Goal: Book appointment/travel/reservation

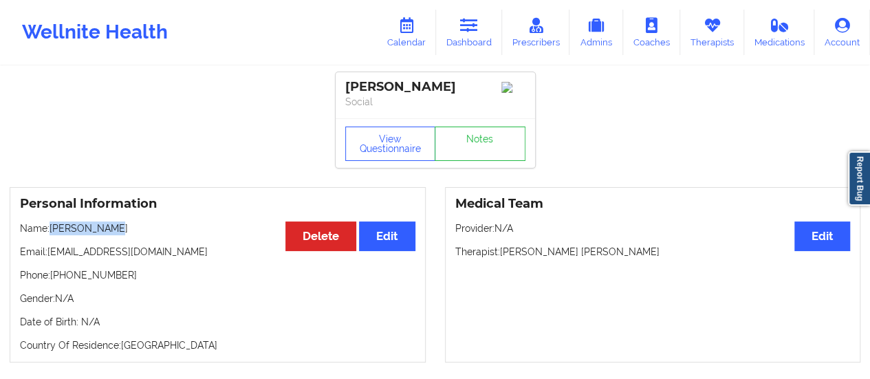
drag, startPoint x: 113, startPoint y: 233, endPoint x: 51, endPoint y: 236, distance: 61.9
click at [51, 235] on p "Name: [PERSON_NAME]" at bounding box center [217, 228] width 395 height 14
copy p "[PERSON_NAME]"
click at [414, 47] on link "Calendar" at bounding box center [406, 32] width 59 height 45
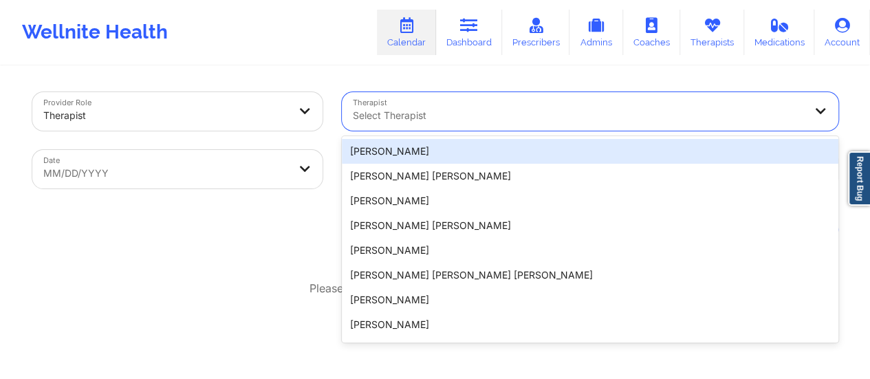
click at [500, 124] on div "Select Therapist" at bounding box center [573, 111] width 463 height 39
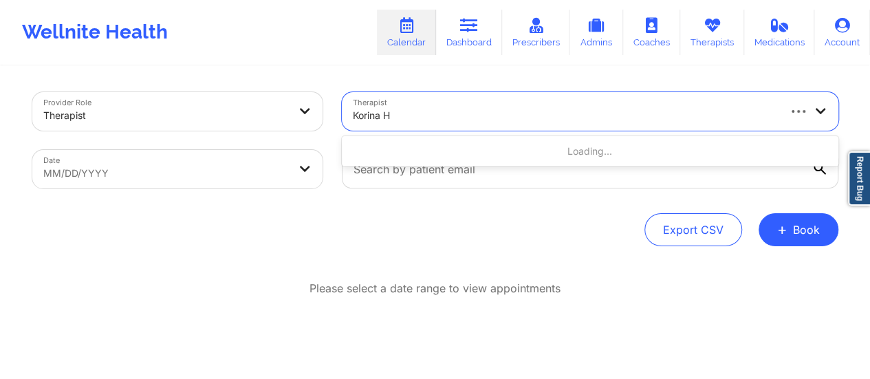
type input "Korina"
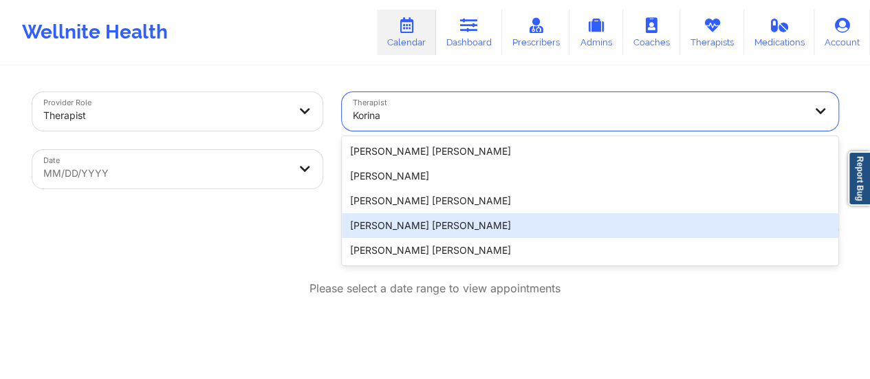
click at [432, 229] on div "[PERSON_NAME] [PERSON_NAME]" at bounding box center [590, 225] width 496 height 25
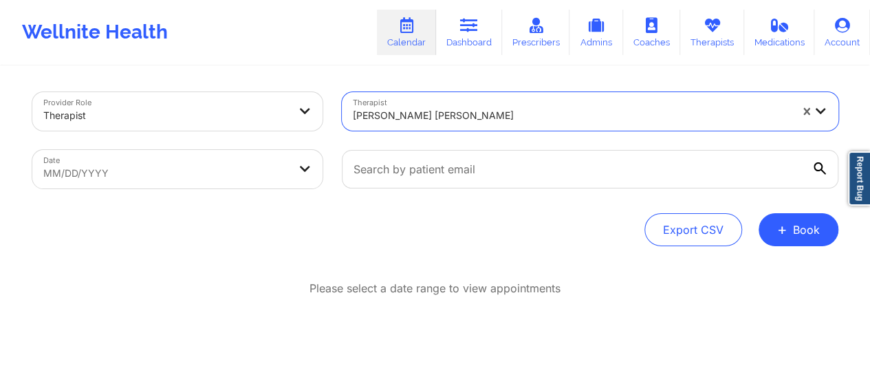
click at [232, 160] on body "Wellnite Health Calendar Dashboard Prescribers Admins Coaches Therapists Medica…" at bounding box center [435, 189] width 870 height 379
select select "2025-8"
select select "2025-9"
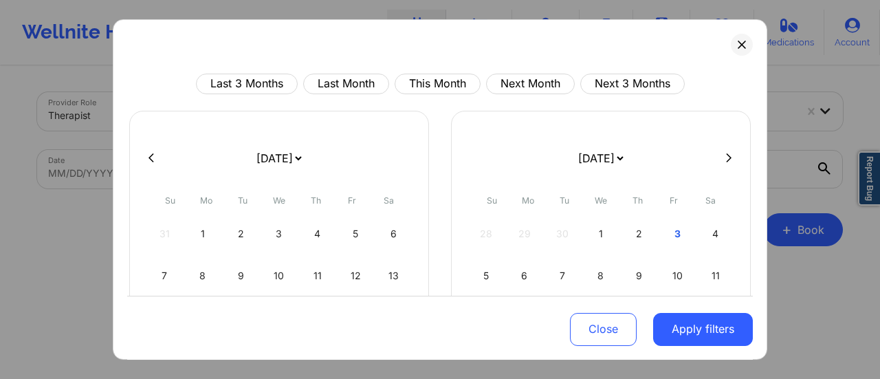
drag, startPoint x: 318, startPoint y: 162, endPoint x: 284, endPoint y: 122, distance: 52.2
click at [284, 122] on div "[DATE] [DATE] [DATE] [DATE] [DATE] [DATE] [DATE] [DATE] [DATE] [DATE] [DATE] [D…" at bounding box center [279, 280] width 300 height 338
select select "2025-9"
select select "2025-10"
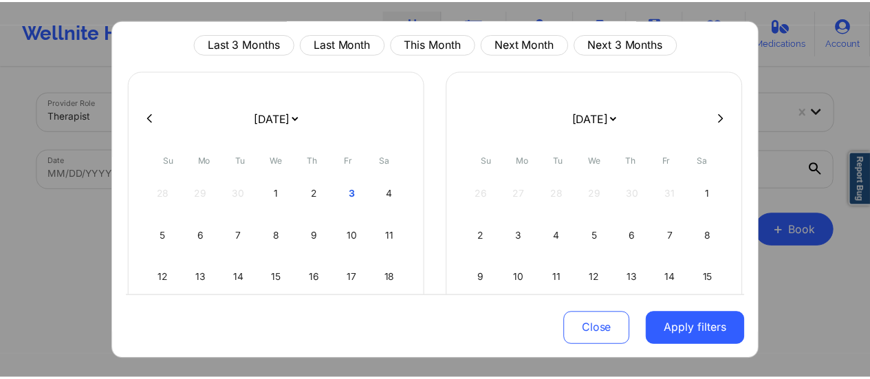
scroll to position [43, 0]
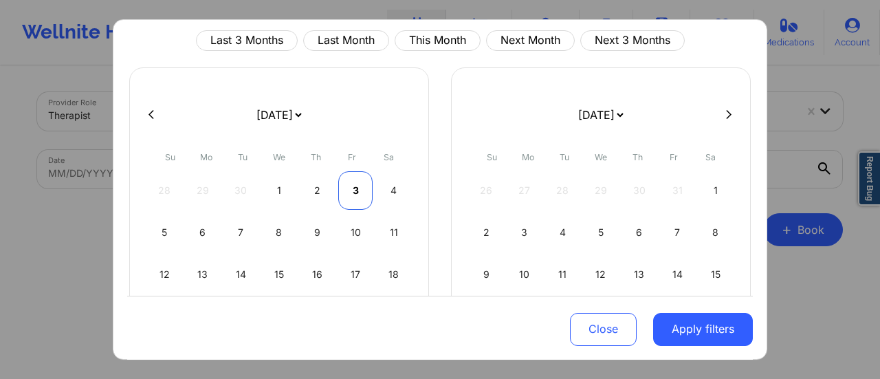
click at [345, 196] on div "3" at bounding box center [355, 190] width 35 height 39
select select "2025-9"
select select "2025-10"
select select "2025-9"
select select "2025-10"
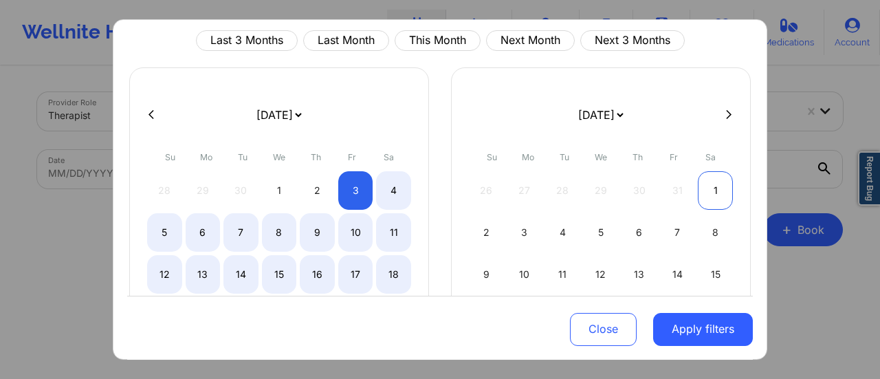
click at [708, 177] on div "1" at bounding box center [715, 190] width 35 height 39
select select "2025-9"
select select "2025-10"
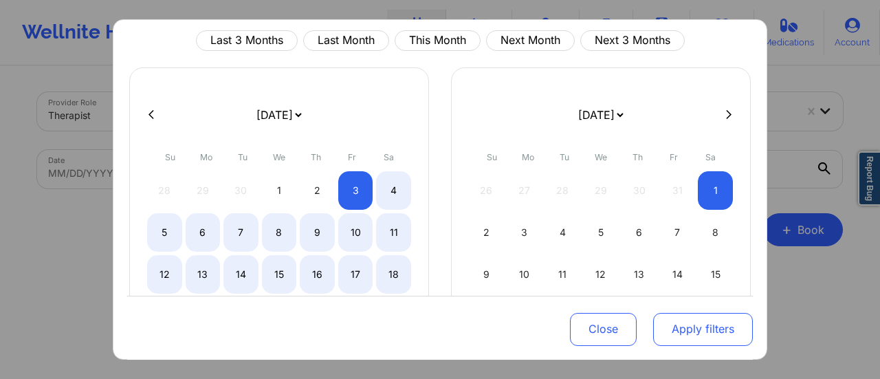
click at [695, 322] on button "Apply filters" at bounding box center [703, 328] width 100 height 33
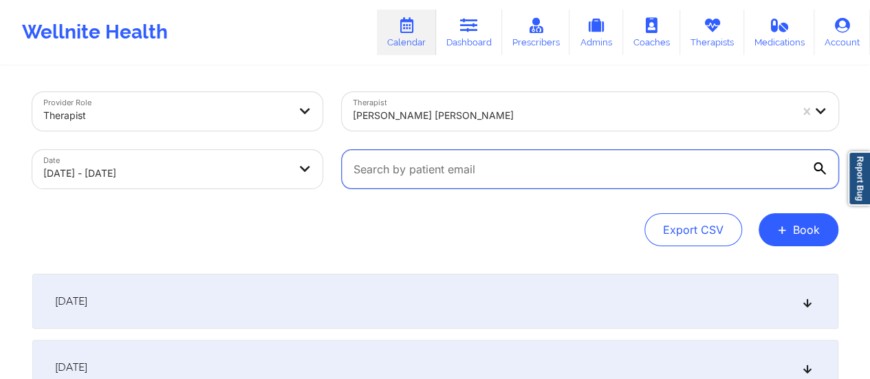
click at [422, 165] on input "text" at bounding box center [590, 169] width 496 height 39
paste input "[EMAIL_ADDRESS][DOMAIN_NAME]"
type input "[EMAIL_ADDRESS][DOMAIN_NAME]"
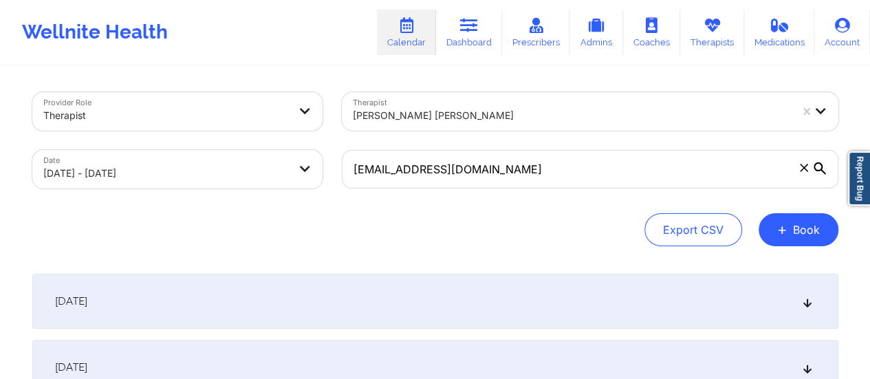
click at [372, 284] on div "[DATE]" at bounding box center [435, 301] width 806 height 55
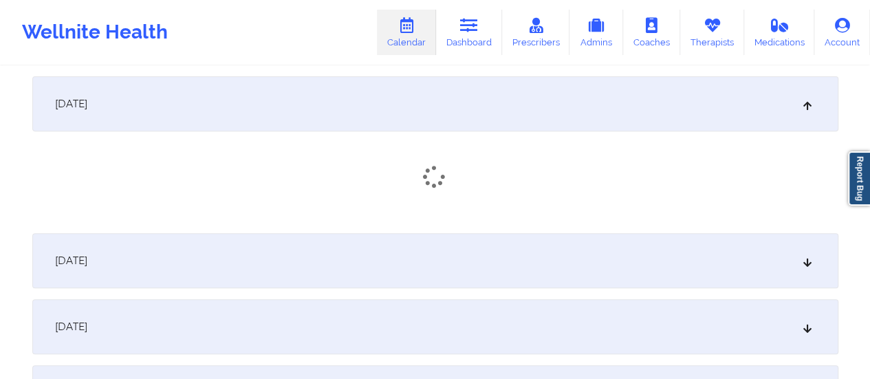
scroll to position [197, 0]
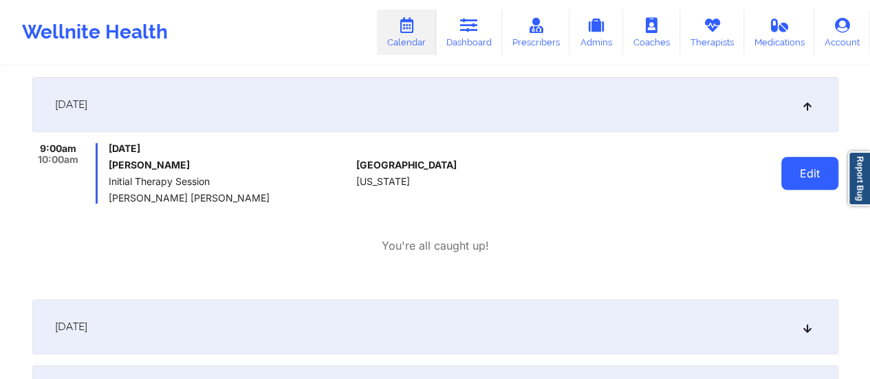
click at [810, 178] on button "Edit" at bounding box center [809, 173] width 57 height 33
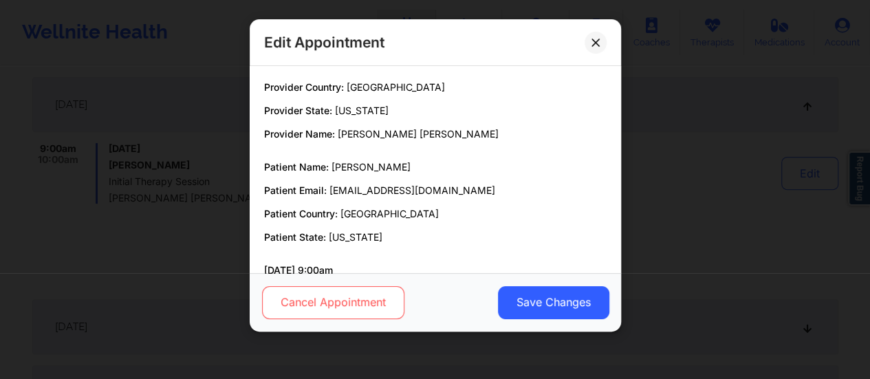
click at [385, 289] on button "Cancel Appointment" at bounding box center [332, 302] width 142 height 33
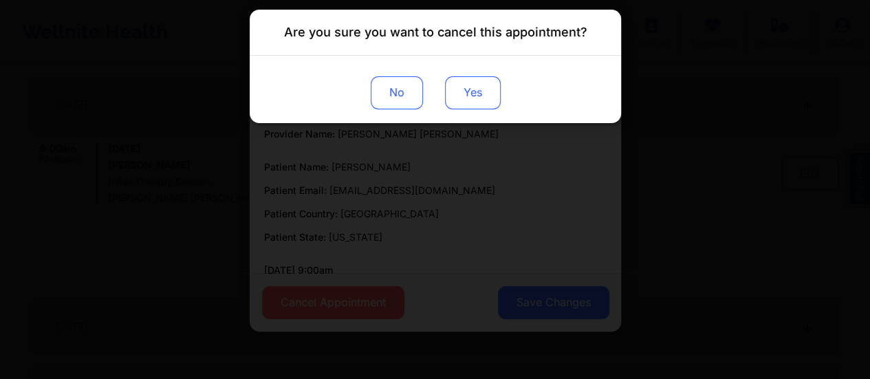
click at [488, 91] on button "Yes" at bounding box center [472, 92] width 56 height 33
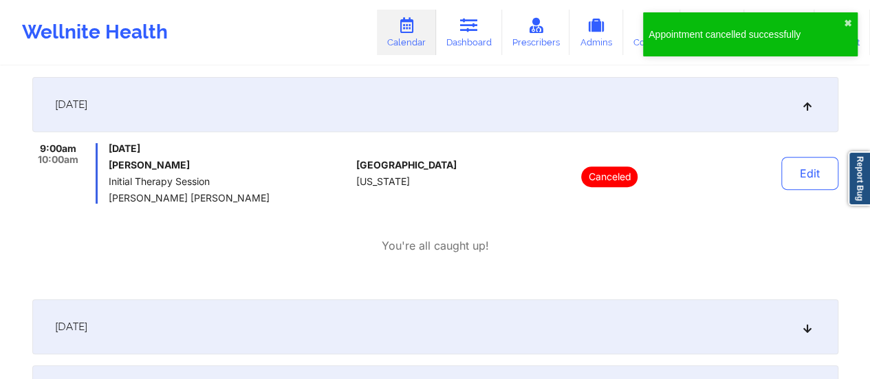
scroll to position [0, 0]
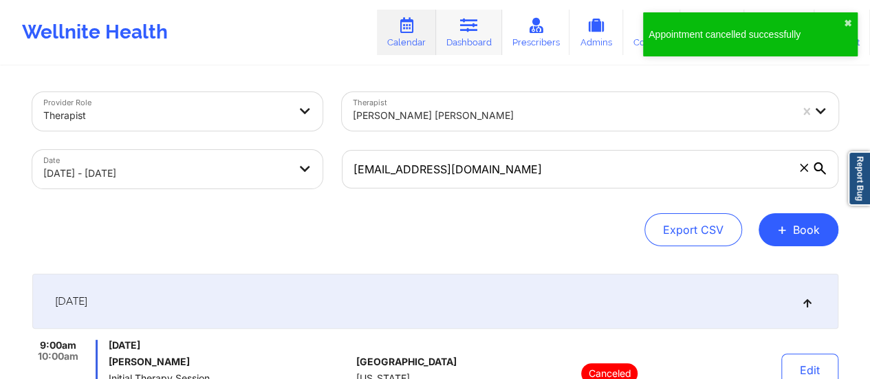
click at [490, 38] on link "Dashboard" at bounding box center [469, 32] width 66 height 45
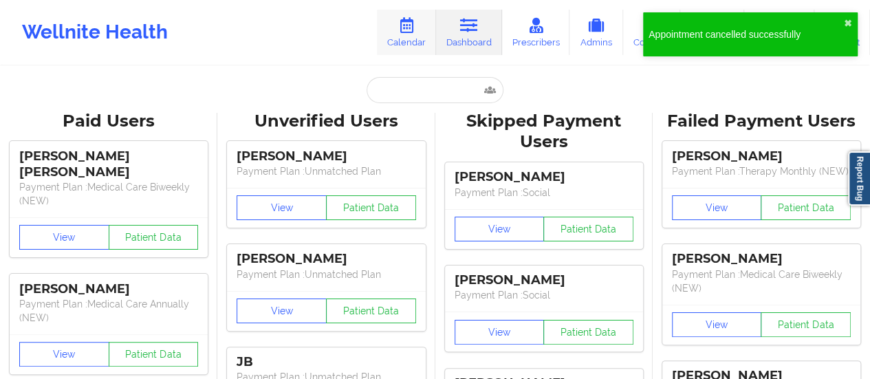
click at [408, 30] on icon at bounding box center [406, 25] width 18 height 15
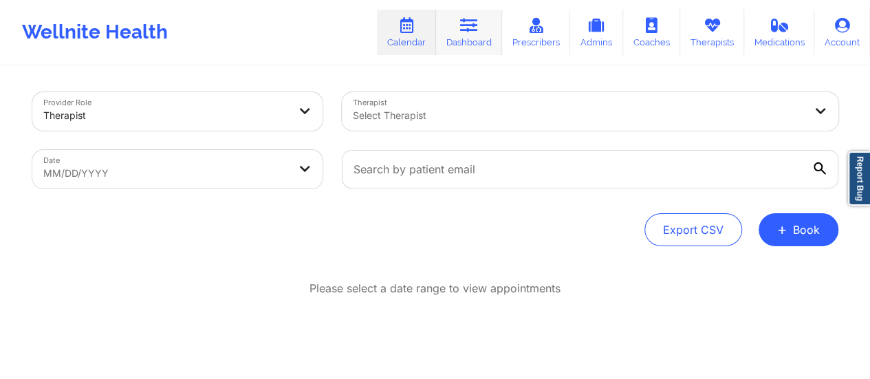
click at [481, 49] on link "Dashboard" at bounding box center [469, 32] width 66 height 45
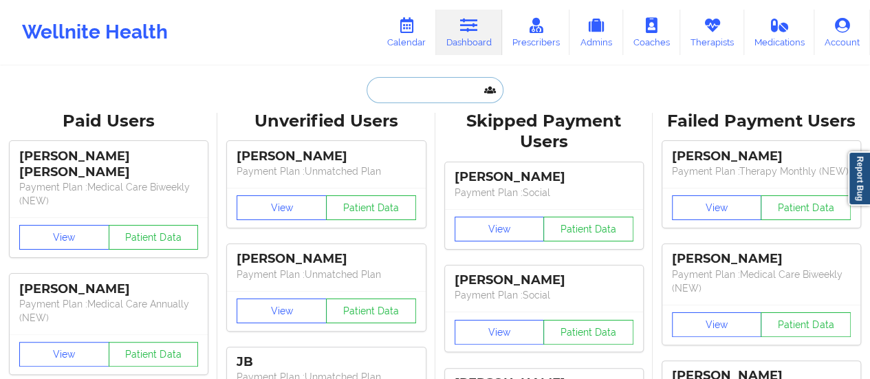
click at [463, 98] on input "text" at bounding box center [435, 90] width 136 height 26
paste input "[EMAIL_ADDRESS][DOMAIN_NAME]"
type input "[EMAIL_ADDRESS][DOMAIN_NAME]"
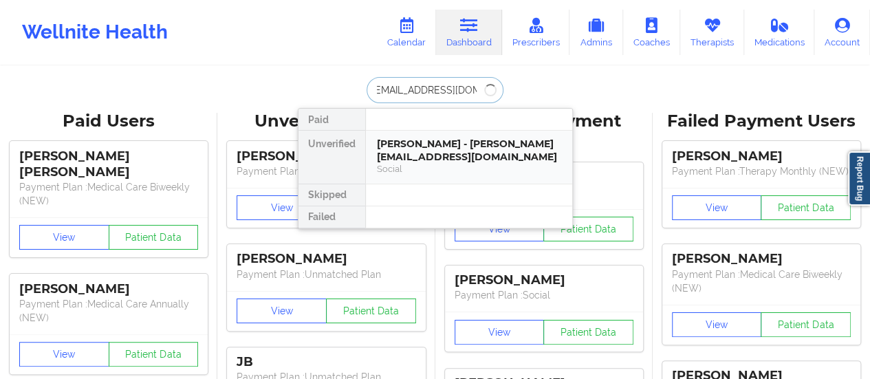
click at [428, 160] on div "[PERSON_NAME] - [PERSON_NAME][EMAIL_ADDRESS][DOMAIN_NAME]" at bounding box center [469, 150] width 184 height 25
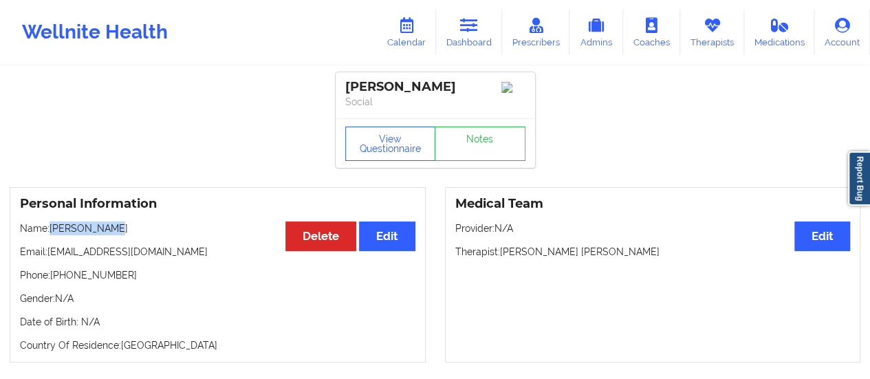
drag, startPoint x: 52, startPoint y: 230, endPoint x: 144, endPoint y: 234, distance: 92.9
click at [144, 234] on p "Name: [PERSON_NAME]" at bounding box center [217, 228] width 395 height 14
copy p "[PERSON_NAME]"
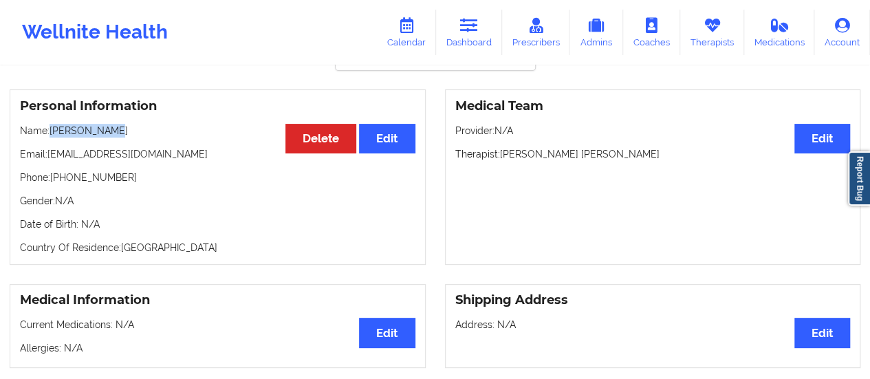
scroll to position [89, 0]
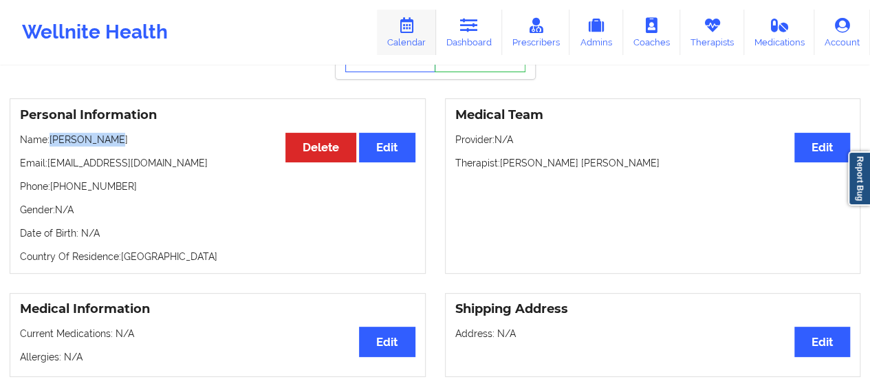
click at [404, 25] on icon at bounding box center [406, 25] width 18 height 15
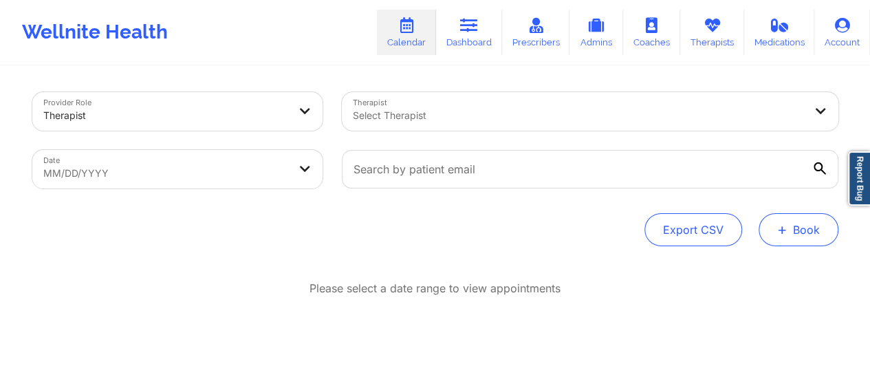
click at [811, 228] on button "+ Book" at bounding box center [798, 229] width 80 height 33
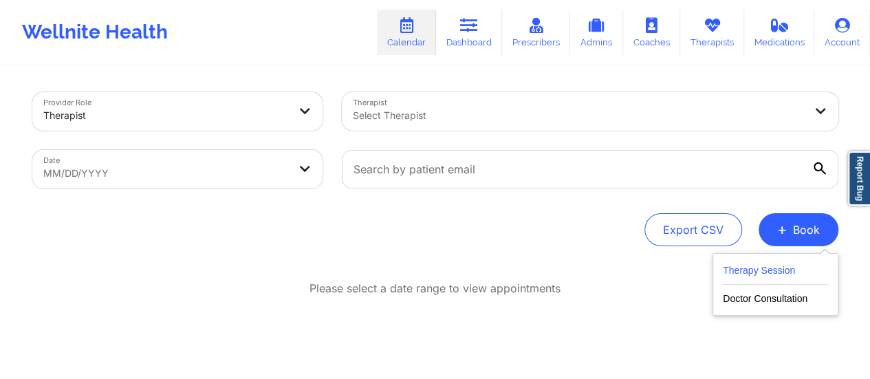
click at [763, 269] on button "Therapy Session" at bounding box center [775, 273] width 105 height 23
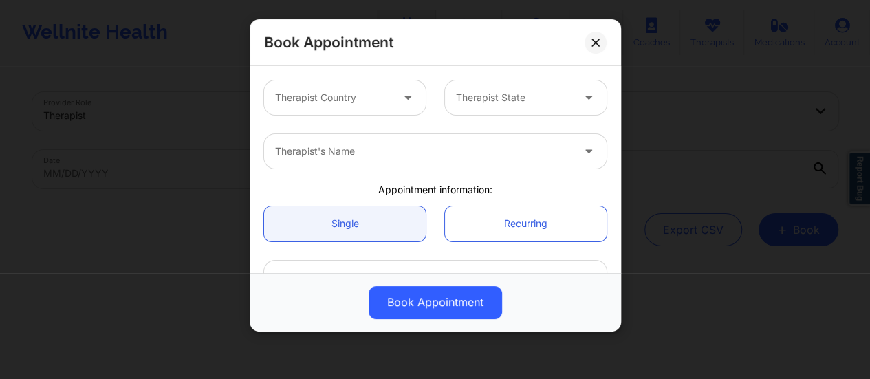
click at [385, 100] on div at bounding box center [333, 97] width 116 height 17
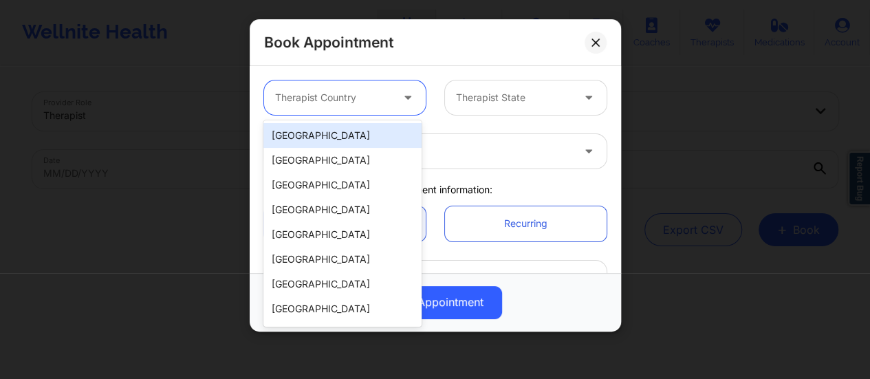
click at [329, 135] on div "[GEOGRAPHIC_DATA]" at bounding box center [342, 135] width 158 height 25
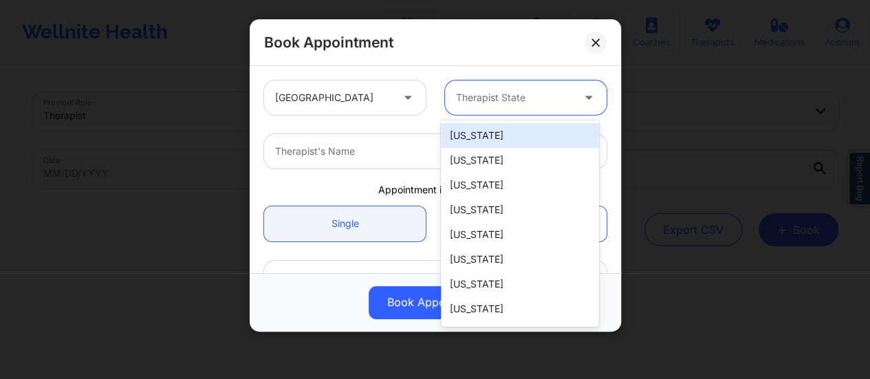
click at [507, 106] on div "Therapist State" at bounding box center [509, 97] width 129 height 34
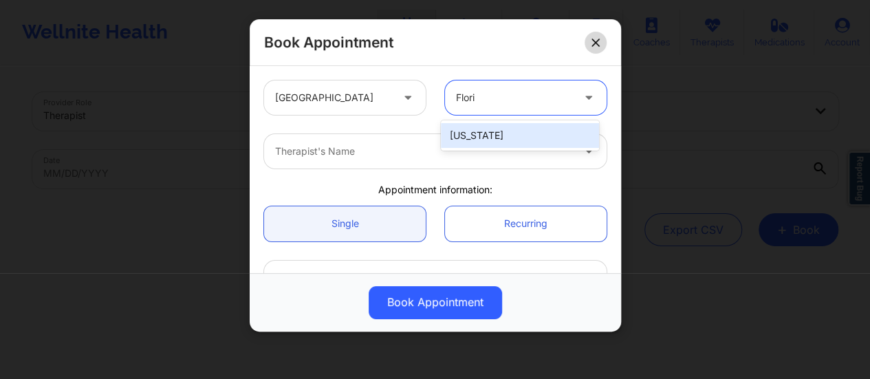
type input "Flori"
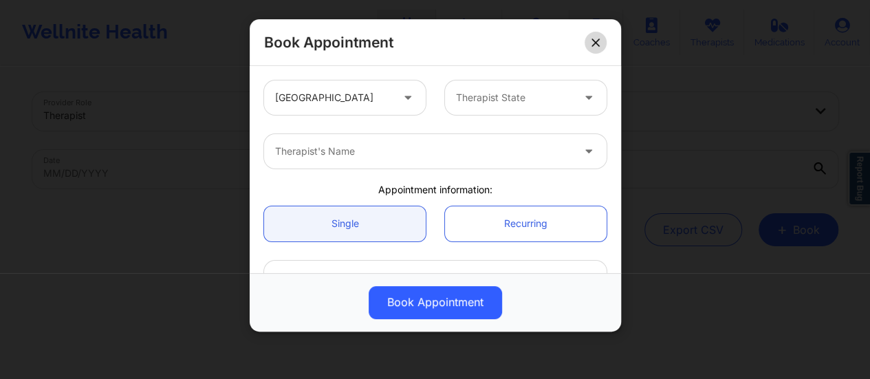
click at [594, 44] on icon at bounding box center [595, 43] width 8 height 8
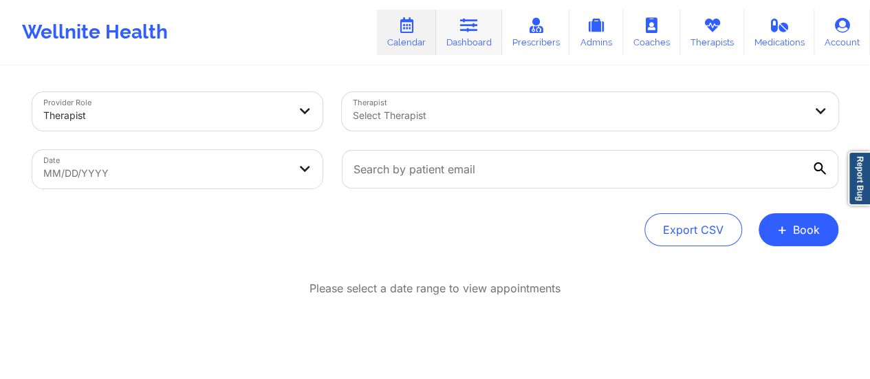
click at [469, 45] on link "Dashboard" at bounding box center [469, 32] width 66 height 45
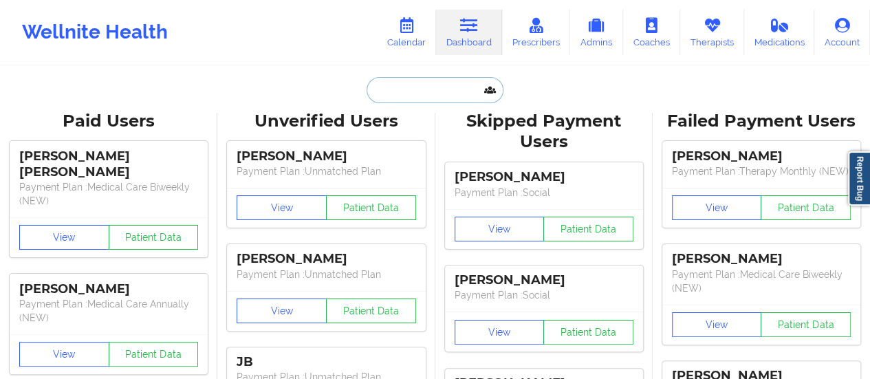
click at [426, 93] on input "text" at bounding box center [435, 90] width 136 height 26
click at [298, 91] on div "Paid Unverified [PERSON_NAME] - [PERSON_NAME][EMAIL_ADDRESS][DOMAIN_NAME] Socia…" at bounding box center [435, 90] width 275 height 26
click at [386, 81] on input "text" at bounding box center [435, 90] width 136 height 26
paste input "[EMAIL_ADDRESS][DOMAIN_NAME]"
type input "[EMAIL_ADDRESS][DOMAIN_NAME]"
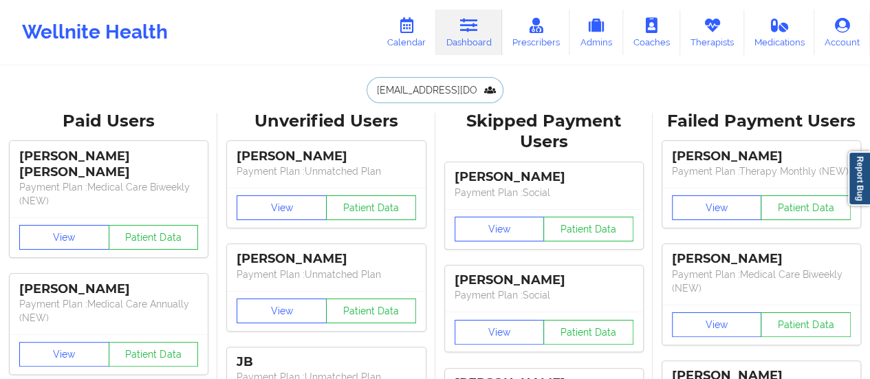
scroll to position [0, 5]
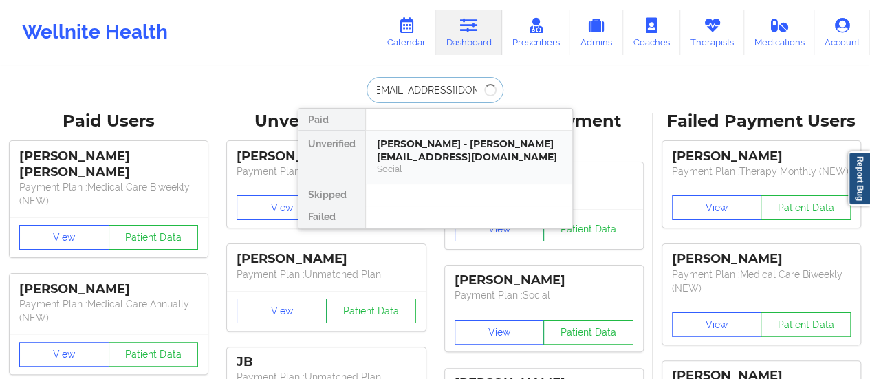
click at [432, 159] on div "[PERSON_NAME] - [PERSON_NAME][EMAIL_ADDRESS][DOMAIN_NAME]" at bounding box center [469, 150] width 184 height 25
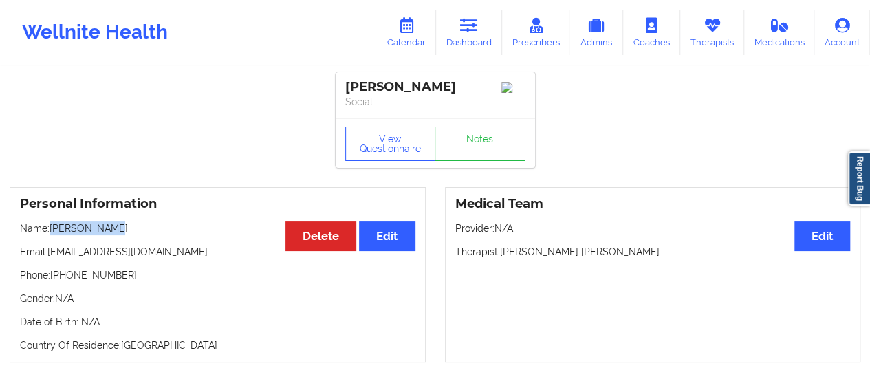
drag, startPoint x: 52, startPoint y: 237, endPoint x: 133, endPoint y: 232, distance: 81.3
click at [133, 232] on p "Name: [PERSON_NAME]" at bounding box center [217, 228] width 395 height 14
click at [452, 50] on link "Dashboard" at bounding box center [469, 32] width 66 height 45
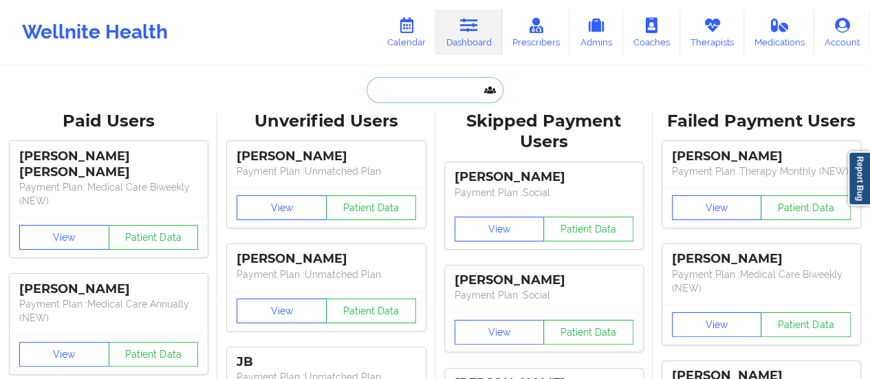
click at [426, 90] on input "text" at bounding box center [435, 90] width 136 height 26
paste input "[EMAIL_ADDRESS][DOMAIN_NAME]"
type input "[EMAIL_ADDRESS][DOMAIN_NAME]"
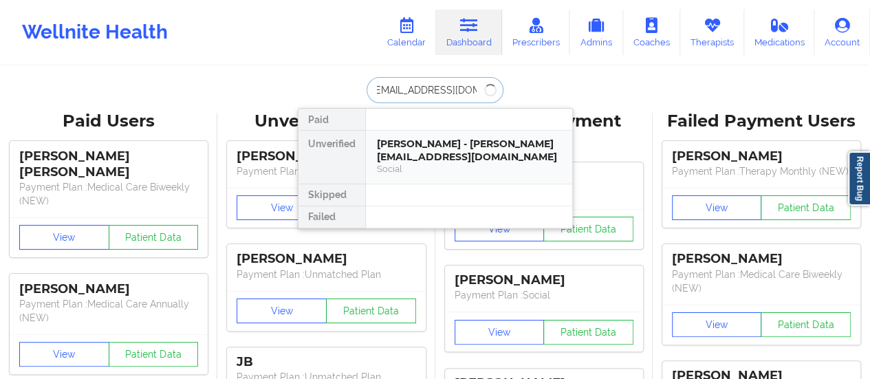
click at [444, 163] on div "Social" at bounding box center [469, 169] width 184 height 12
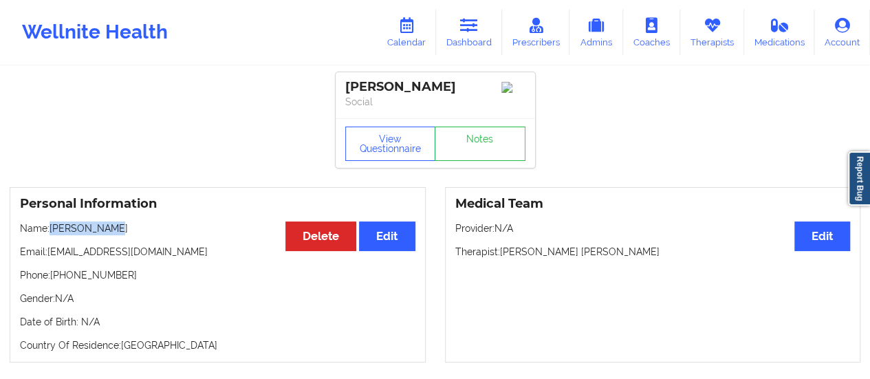
drag, startPoint x: 52, startPoint y: 230, endPoint x: 124, endPoint y: 230, distance: 72.9
click at [124, 230] on p "Name: [PERSON_NAME]" at bounding box center [217, 228] width 395 height 14
copy p "[PERSON_NAME]"
click at [409, 50] on link "Calendar" at bounding box center [406, 32] width 59 height 45
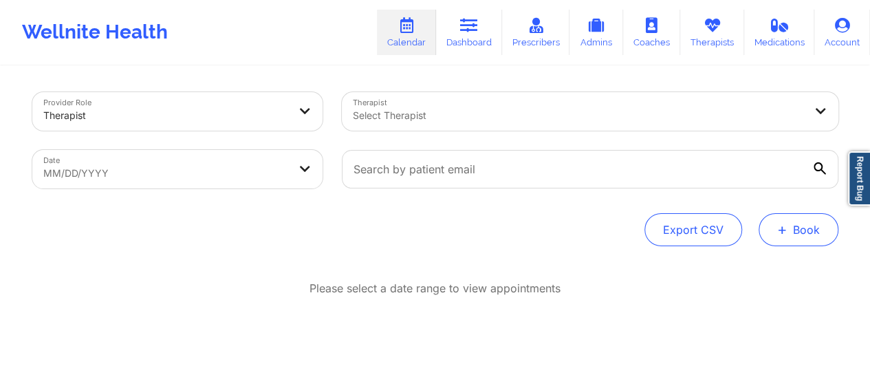
click at [802, 234] on button "+ Book" at bounding box center [798, 229] width 80 height 33
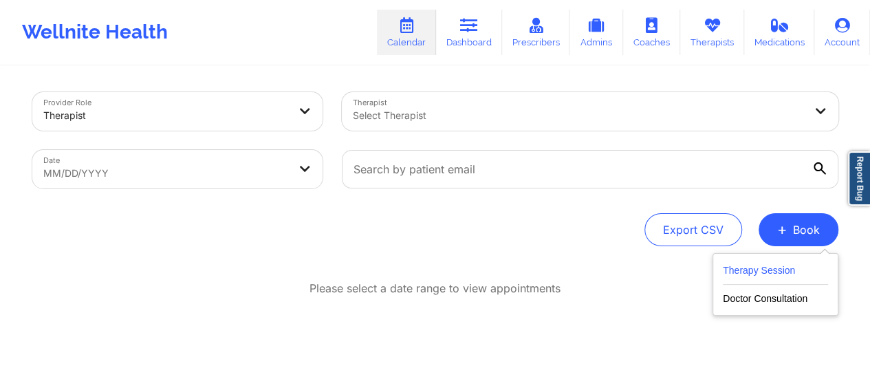
click at [762, 266] on button "Therapy Session" at bounding box center [775, 273] width 105 height 23
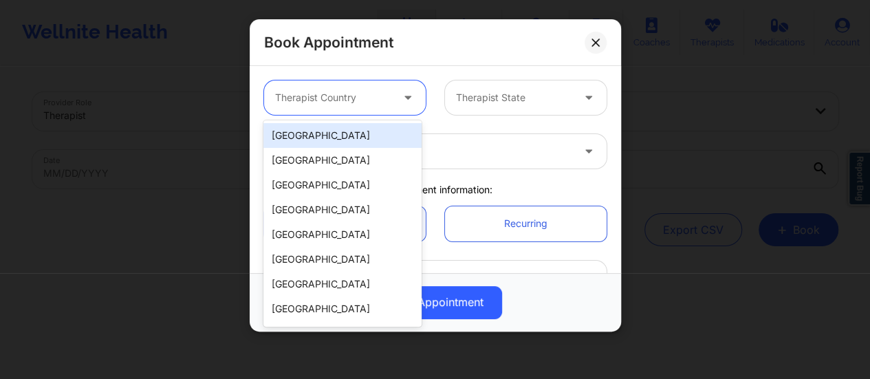
click at [376, 102] on div at bounding box center [333, 97] width 116 height 17
click at [370, 135] on div "[GEOGRAPHIC_DATA]" at bounding box center [342, 135] width 158 height 25
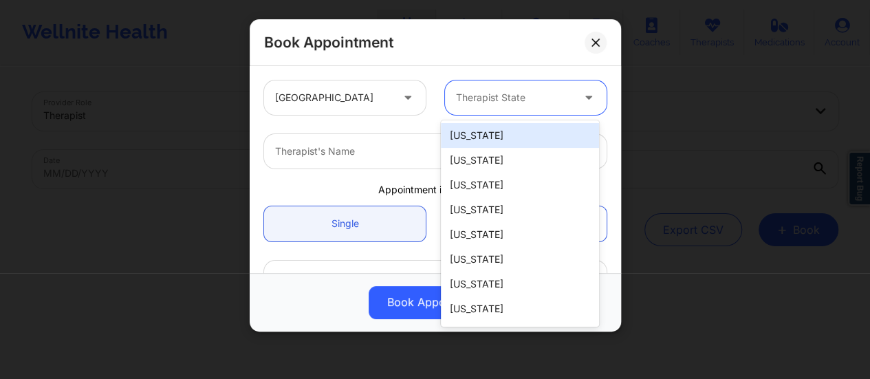
click at [532, 107] on div "Therapist State" at bounding box center [509, 97] width 129 height 34
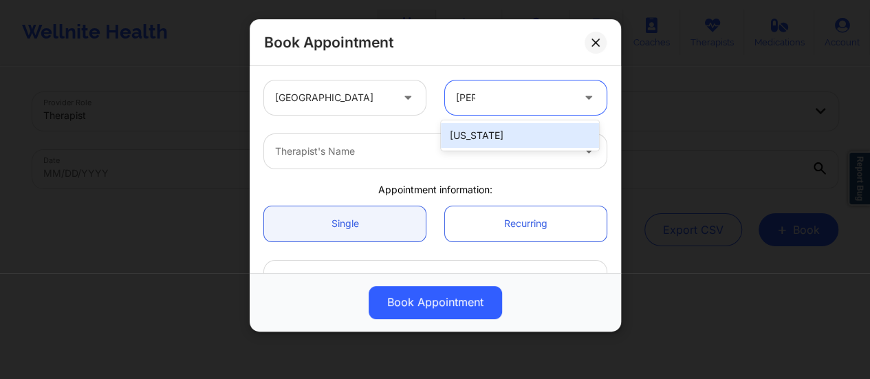
type input "Flori"
click at [518, 135] on div "[US_STATE]" at bounding box center [520, 135] width 158 height 25
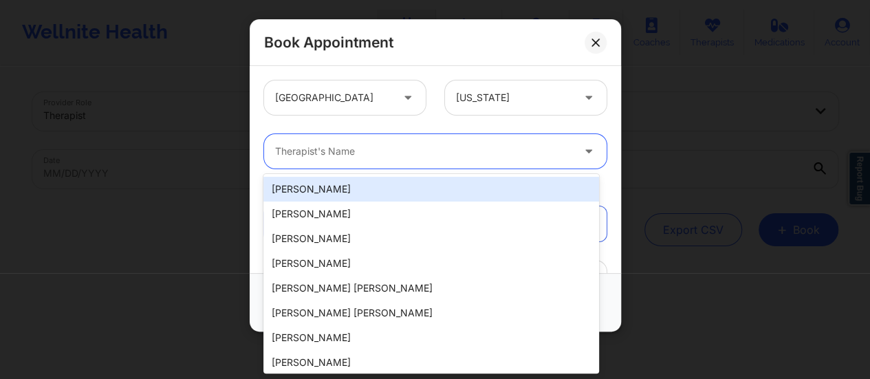
click at [377, 155] on div at bounding box center [423, 151] width 297 height 17
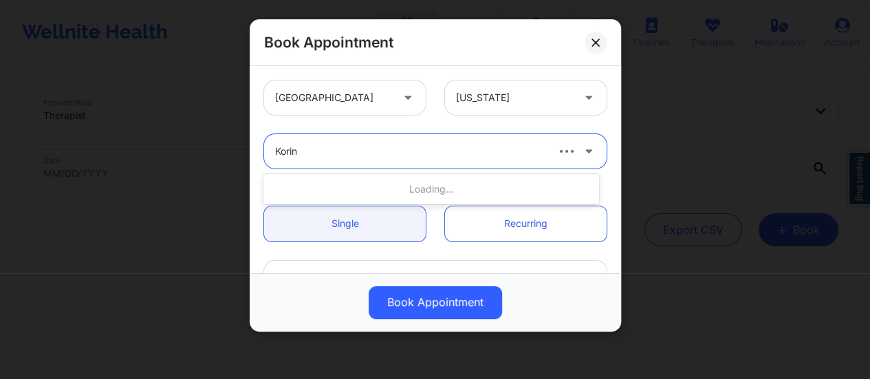
type input "Korina"
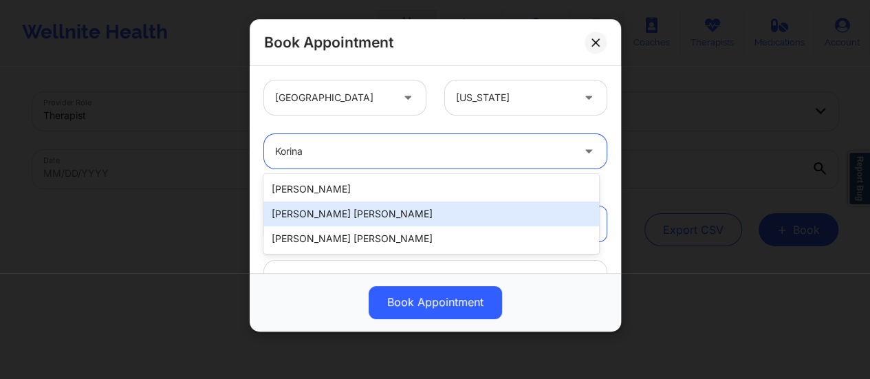
click at [386, 204] on div "[PERSON_NAME] [PERSON_NAME]" at bounding box center [431, 213] width 336 height 25
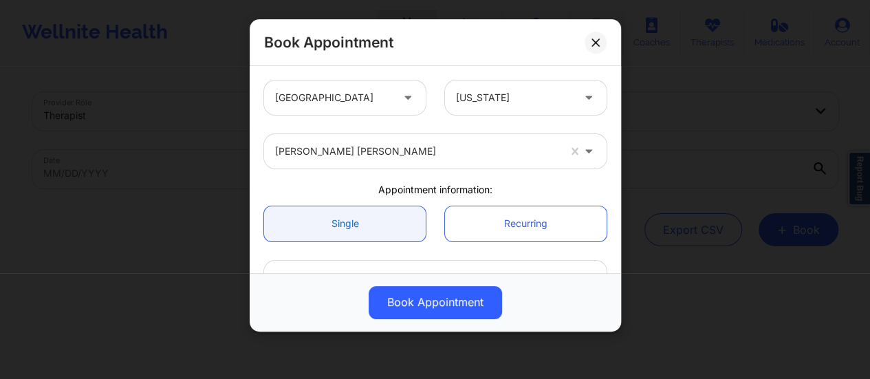
click at [395, 234] on link "Single" at bounding box center [345, 223] width 162 height 35
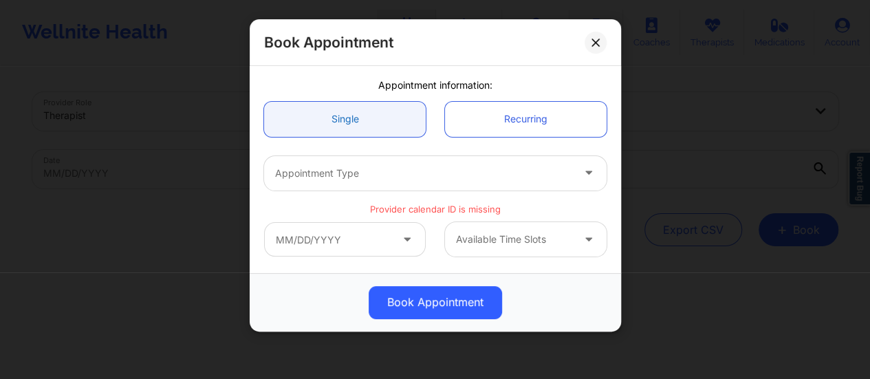
scroll to position [111, 0]
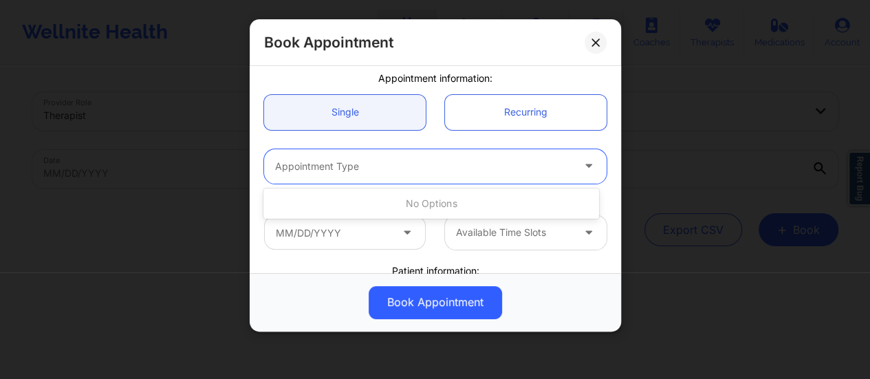
click at [384, 174] on div at bounding box center [423, 166] width 297 height 17
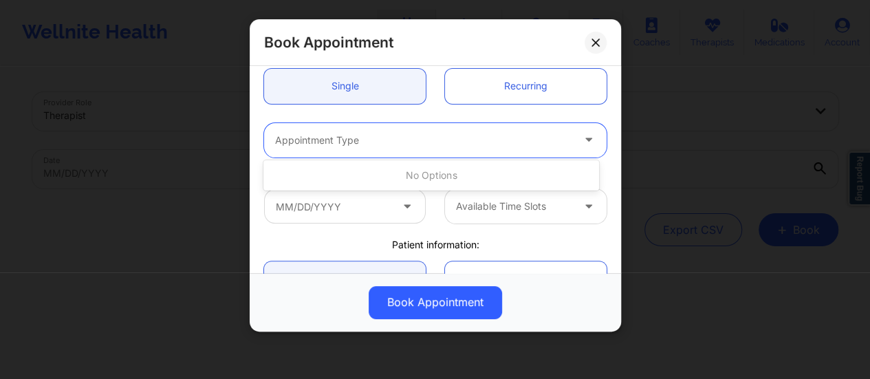
scroll to position [135, 0]
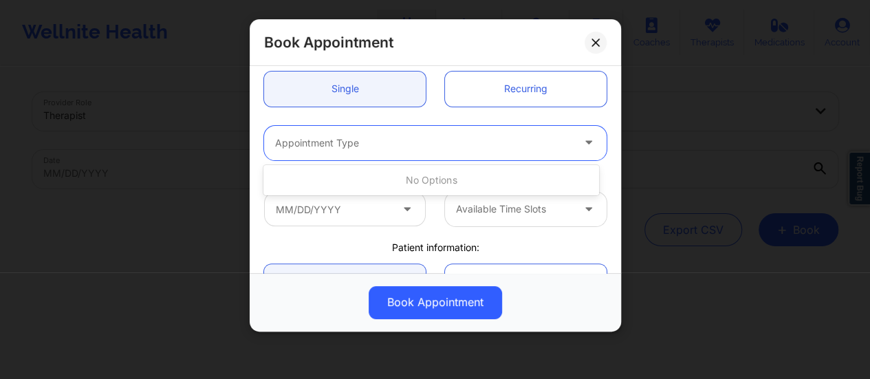
click at [439, 182] on div "No options" at bounding box center [431, 180] width 336 height 25
click at [419, 146] on div at bounding box center [423, 143] width 297 height 17
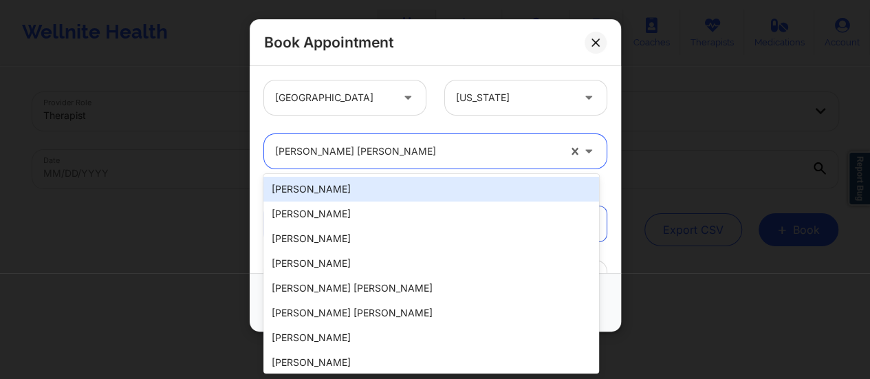
click at [455, 156] on div at bounding box center [416, 151] width 283 height 17
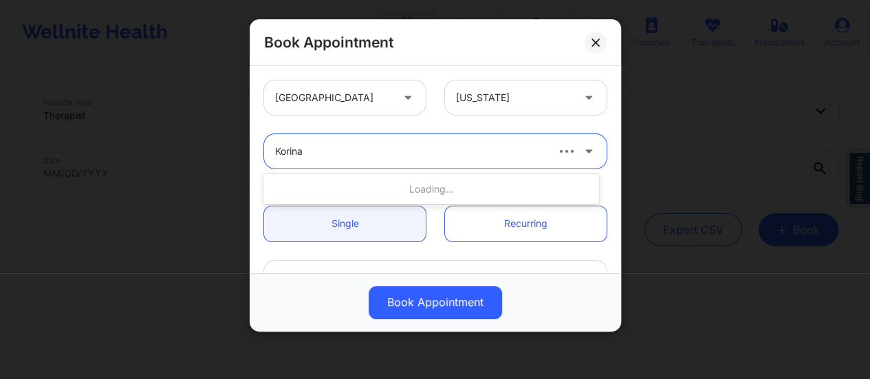
type input "Korina"
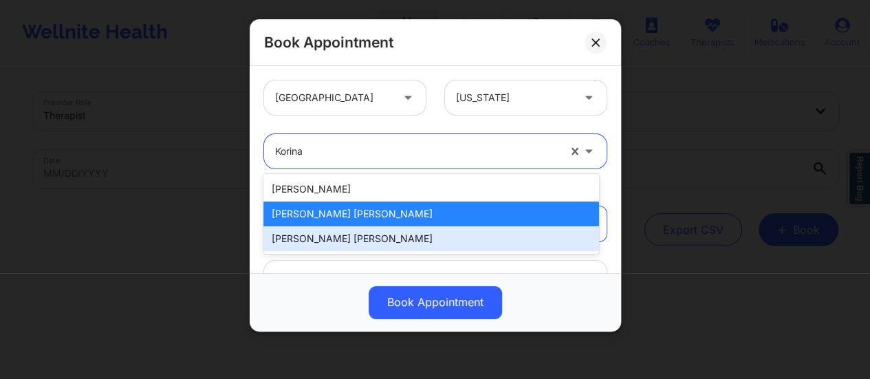
click at [364, 241] on div "[PERSON_NAME] [PERSON_NAME]" at bounding box center [431, 238] width 336 height 25
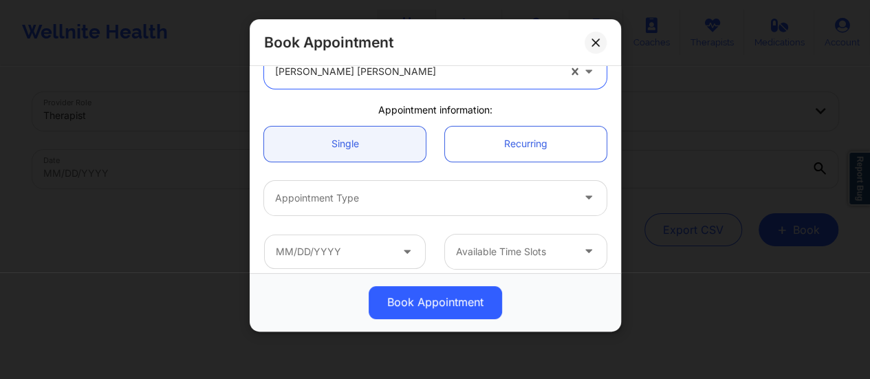
scroll to position [84, 0]
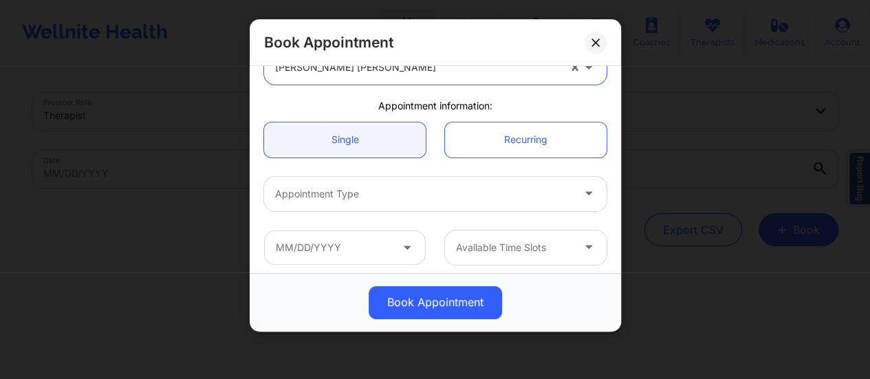
click at [340, 183] on div "Appointment Type" at bounding box center [418, 194] width 309 height 34
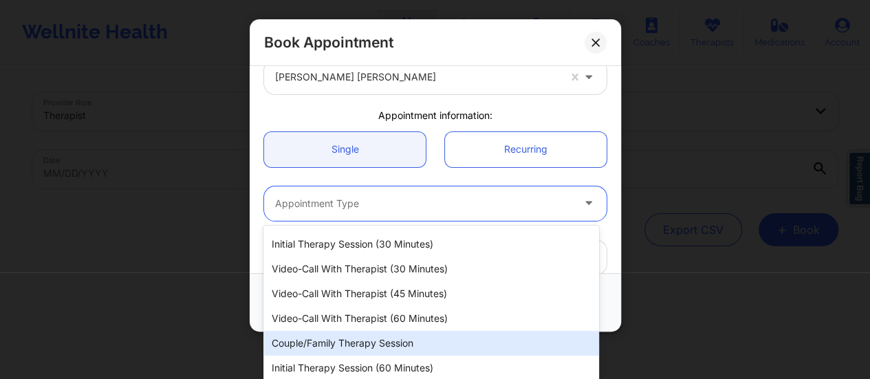
scroll to position [0, 0]
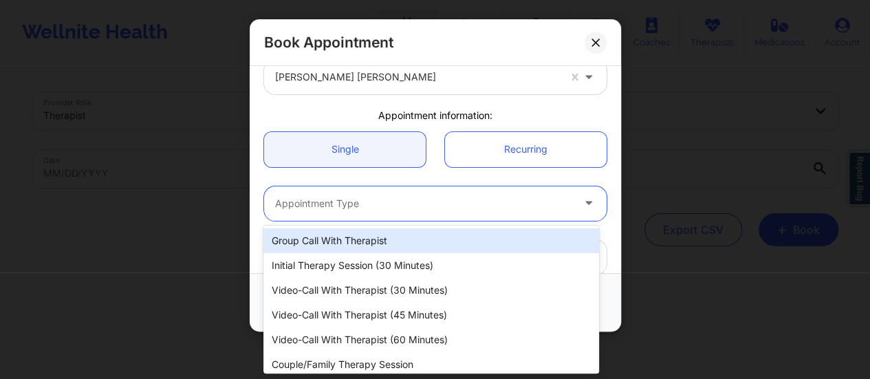
click at [404, 214] on div "Appointment Type" at bounding box center [418, 203] width 309 height 34
click at [360, 212] on div "Appointment Type" at bounding box center [418, 203] width 309 height 34
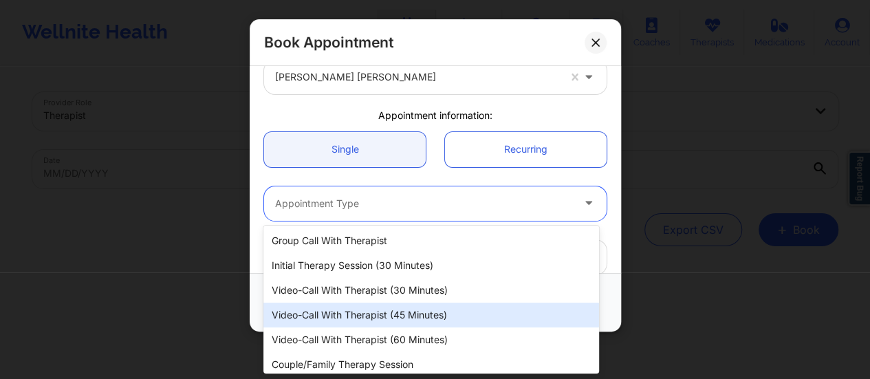
scroll to position [31, 0]
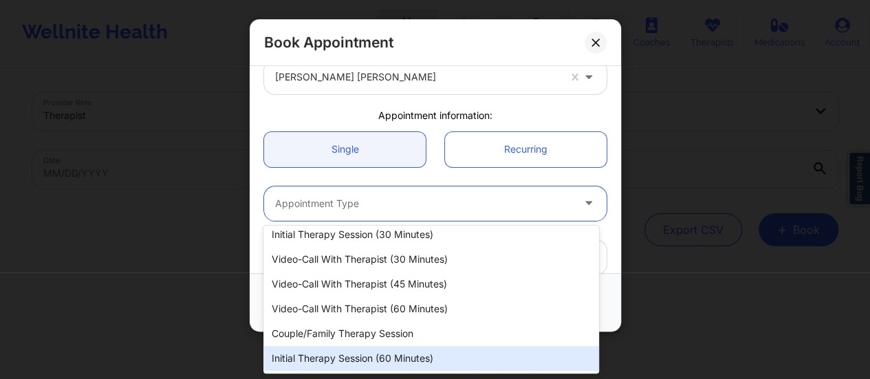
click at [334, 358] on div "Initial Therapy Session (60 minutes)" at bounding box center [431, 358] width 336 height 25
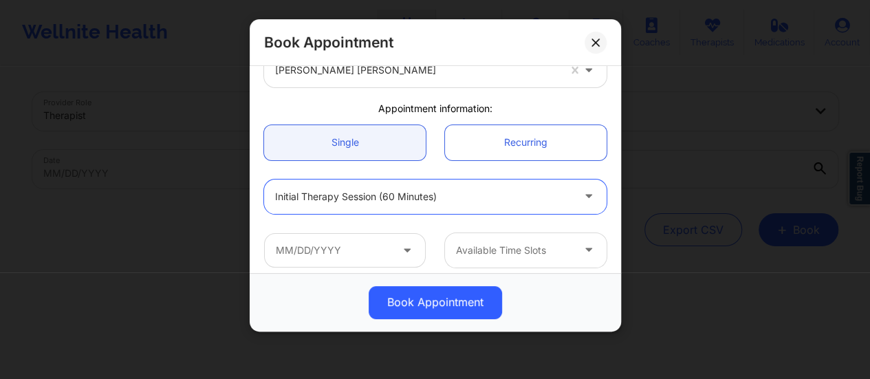
scroll to position [168, 0]
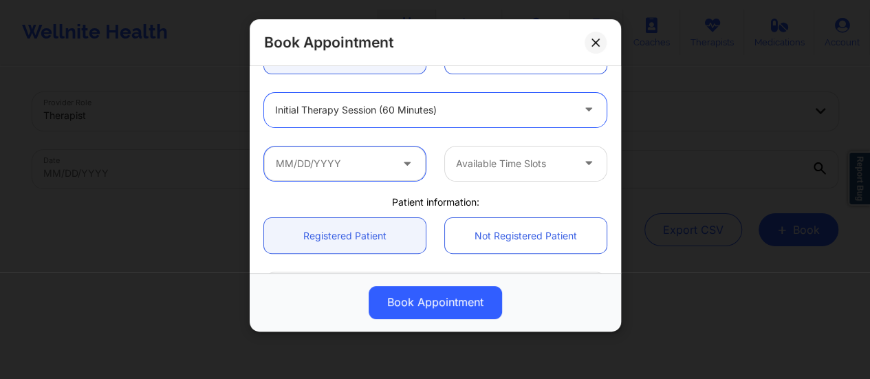
click at [377, 170] on input "text" at bounding box center [345, 163] width 162 height 34
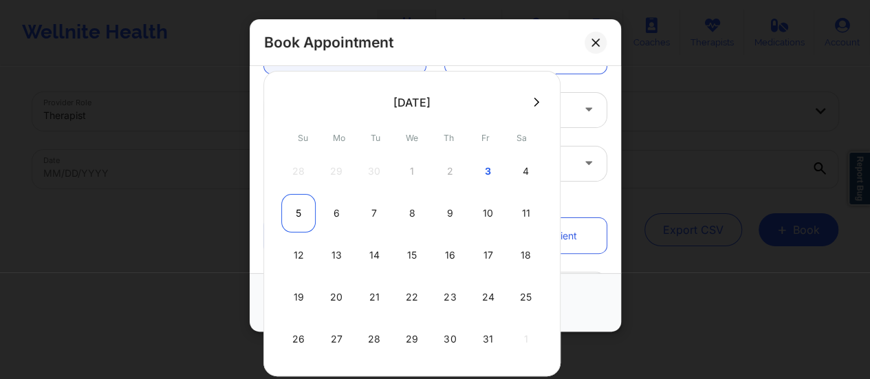
click at [303, 213] on div "5" at bounding box center [298, 213] width 34 height 39
type input "[DATE]"
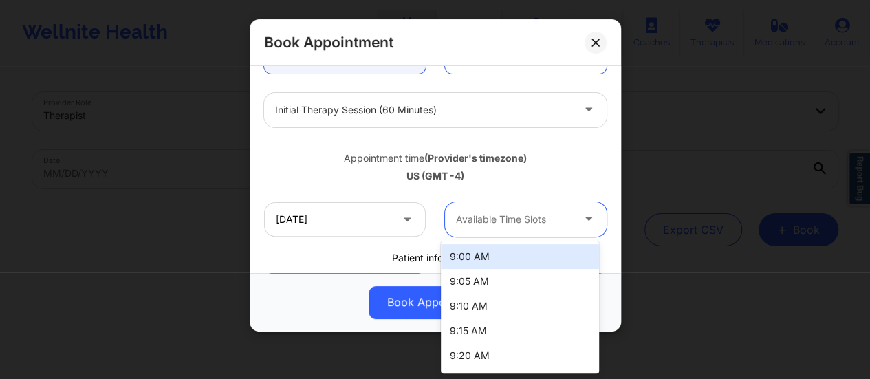
click at [505, 215] on div at bounding box center [514, 219] width 116 height 17
click at [523, 260] on div "9:00 AM" at bounding box center [520, 256] width 158 height 25
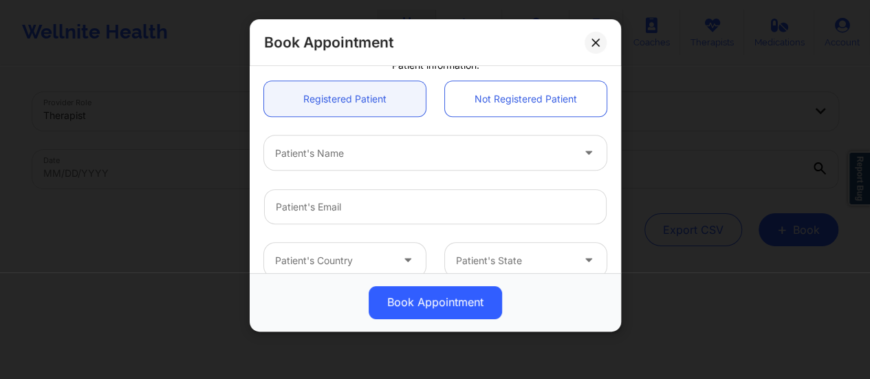
scroll to position [359, 0]
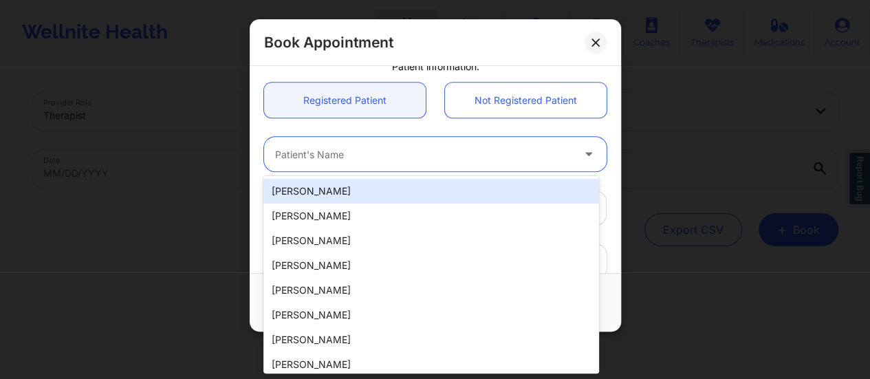
click at [408, 157] on div at bounding box center [423, 154] width 297 height 17
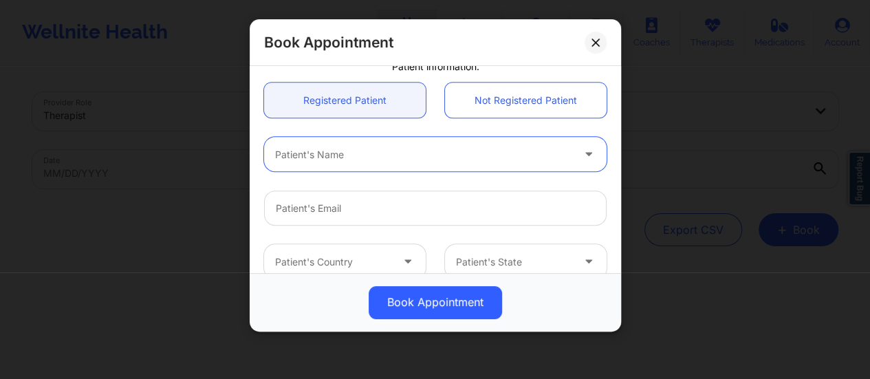
click at [375, 137] on div "Patient's Name" at bounding box center [418, 154] width 309 height 34
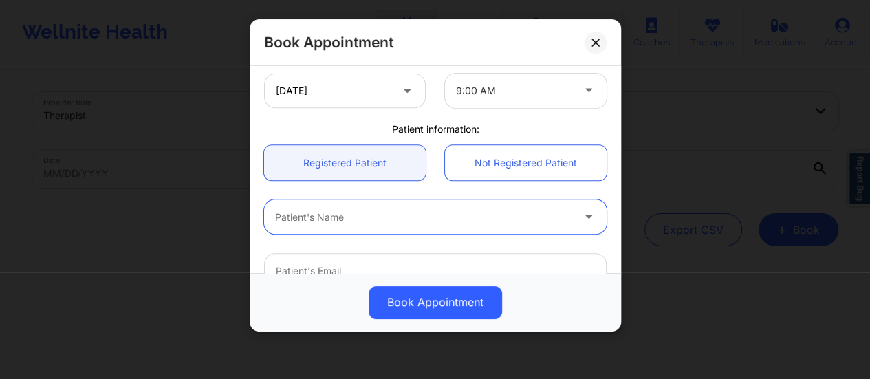
scroll to position [285, 0]
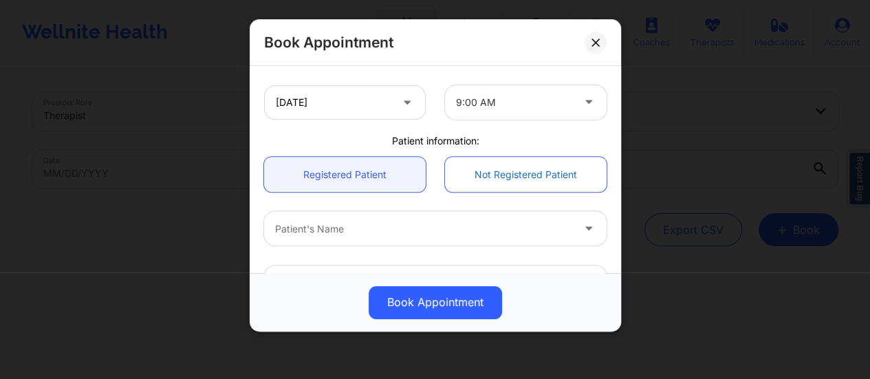
click at [500, 160] on link "Not Registered Patient" at bounding box center [526, 174] width 162 height 35
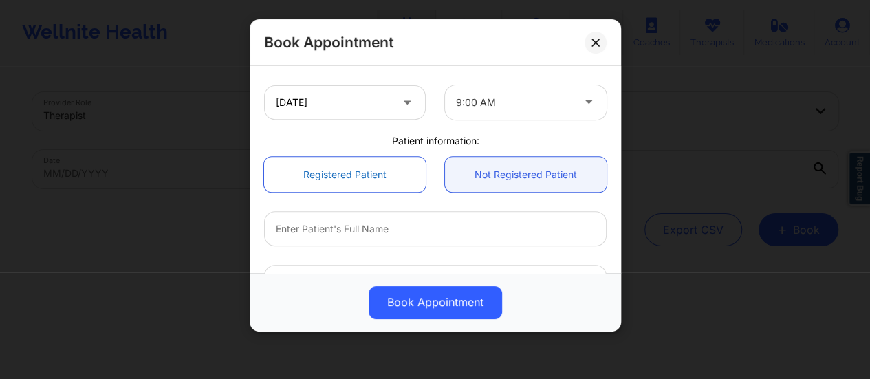
click at [349, 178] on link "Registered Patient" at bounding box center [345, 174] width 162 height 35
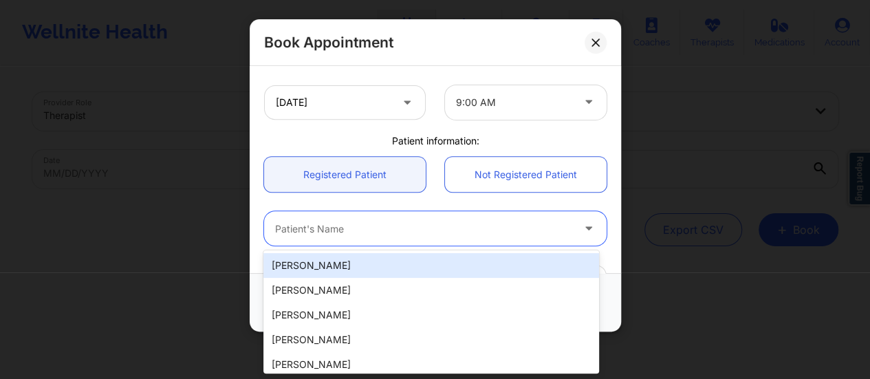
click at [353, 232] on div at bounding box center [423, 229] width 297 height 17
paste input "SCAN LUCET OPTUM"
type input "SCAN LUCET OPTUM"
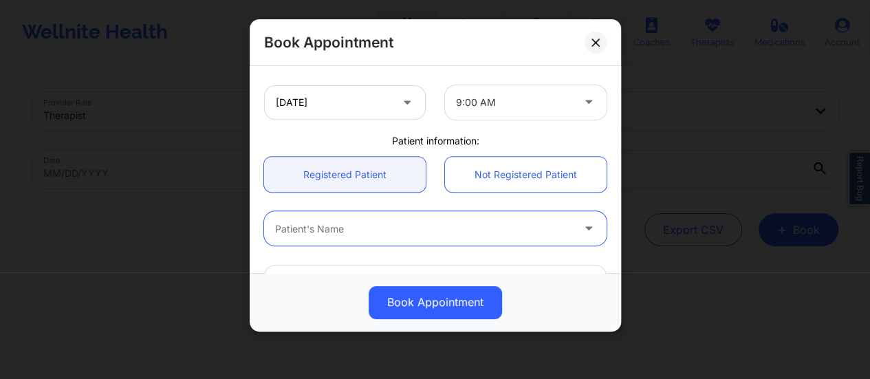
click at [343, 221] on div at bounding box center [423, 229] width 297 height 17
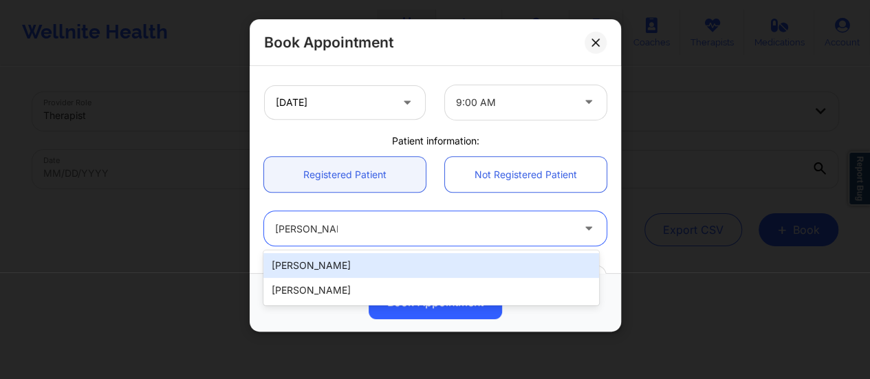
type input "[PERSON_NAME]"
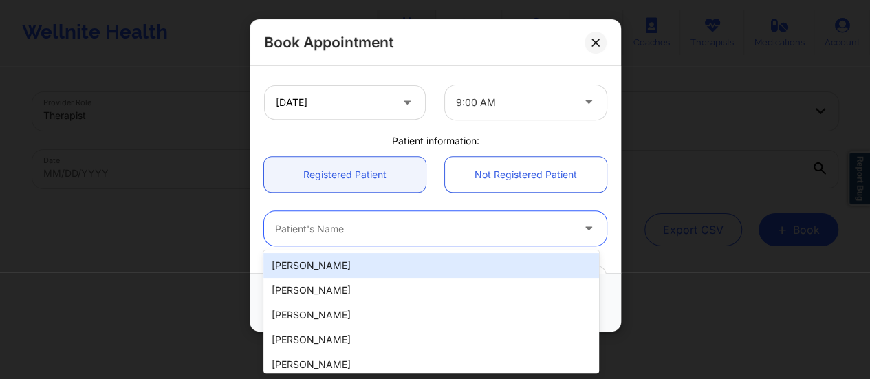
click at [389, 213] on div "Patient's Name" at bounding box center [418, 228] width 309 height 34
type input "[PERSON_NAME]"
click at [329, 274] on div "[PERSON_NAME]" at bounding box center [431, 265] width 336 height 25
type input "[EMAIL_ADDRESS][DOMAIN_NAME]"
type input "[PHONE_NUMBER]"
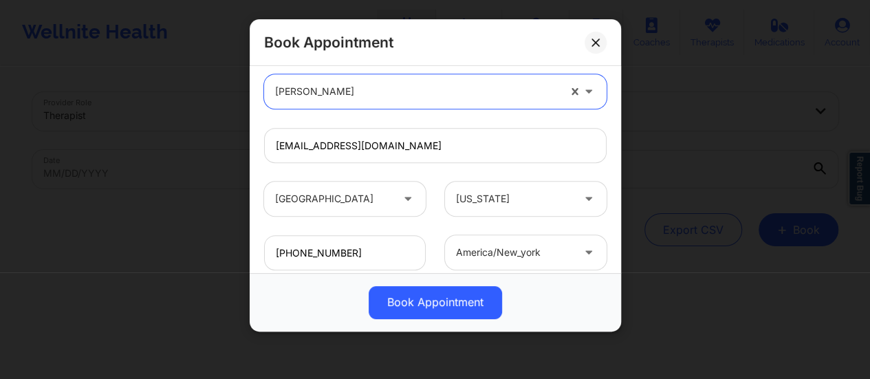
scroll to position [418, 0]
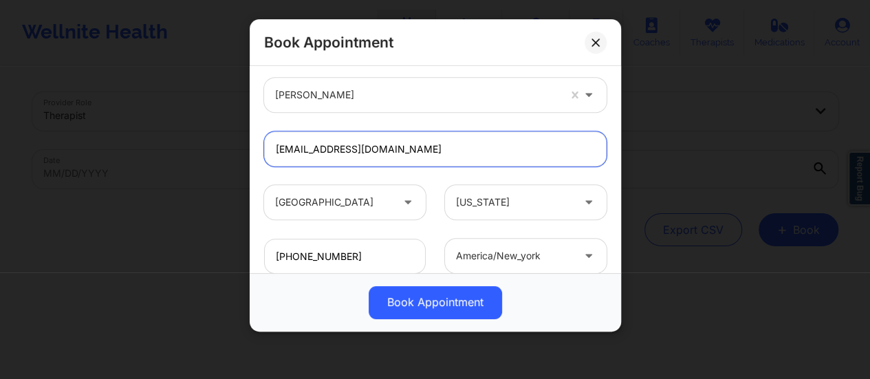
click at [325, 145] on input "[EMAIL_ADDRESS][DOMAIN_NAME]" at bounding box center [435, 148] width 342 height 35
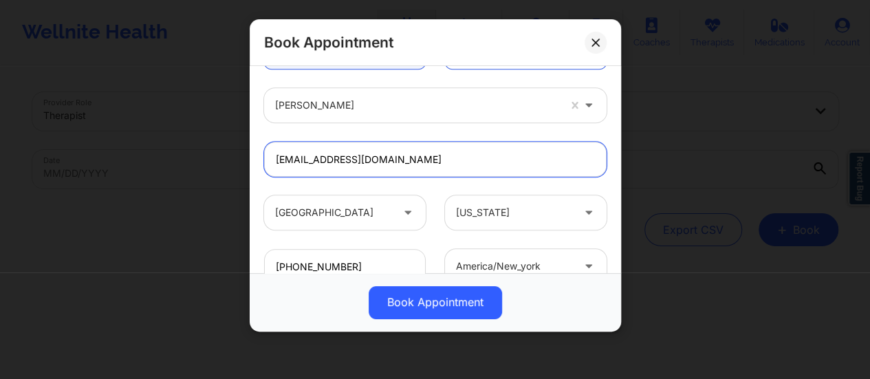
scroll to position [464, 0]
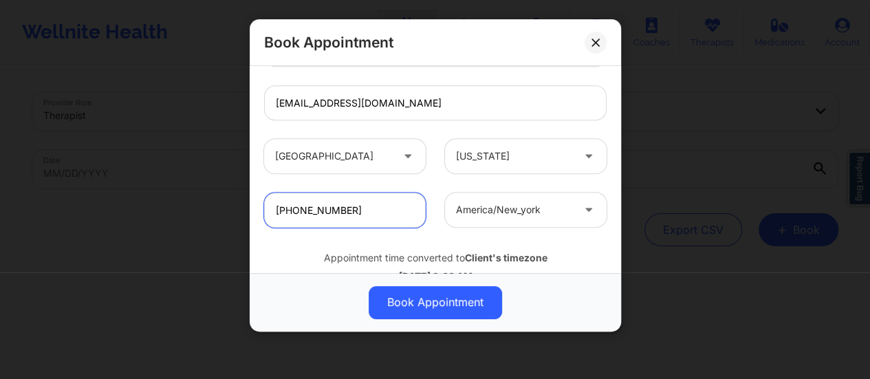
click at [318, 211] on input "[PHONE_NUMBER]" at bounding box center [345, 210] width 162 height 35
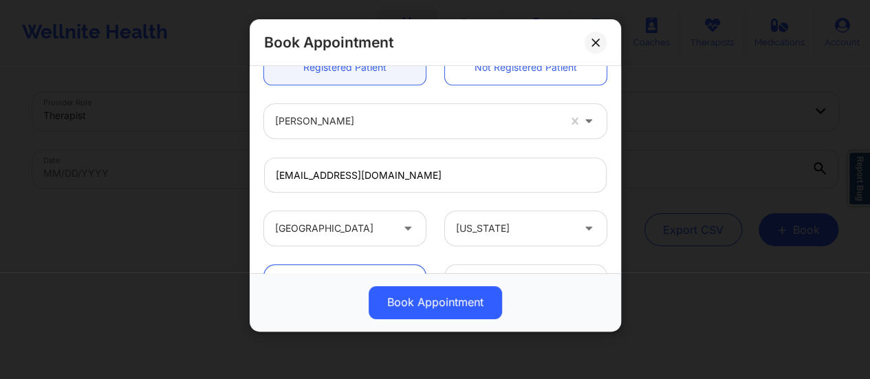
scroll to position [391, 0]
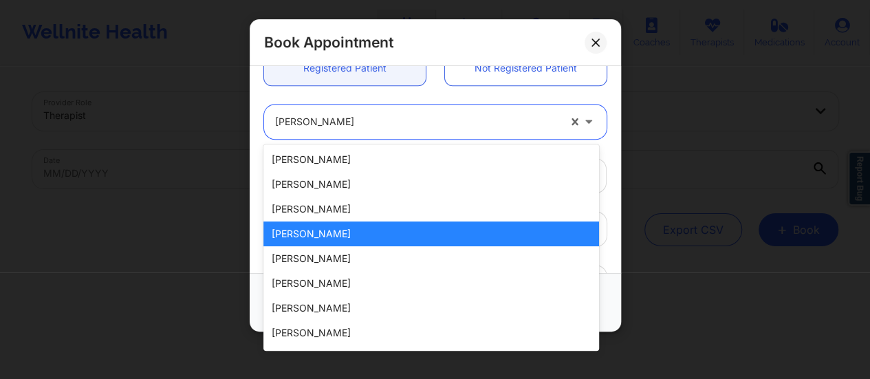
click at [330, 122] on div at bounding box center [416, 122] width 283 height 17
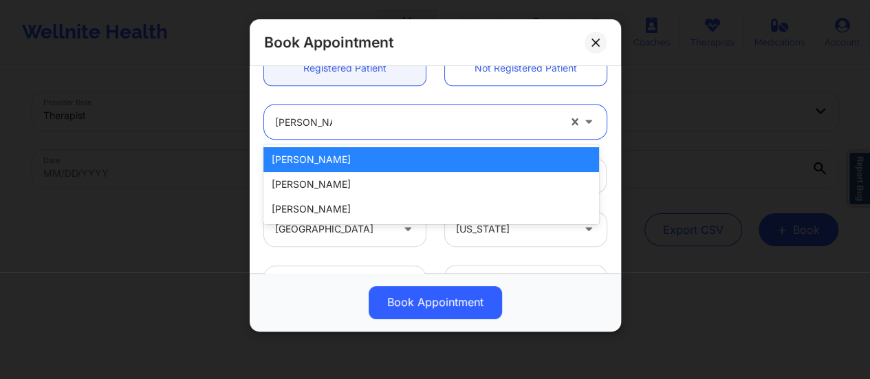
type input "[PERSON_NAME]"
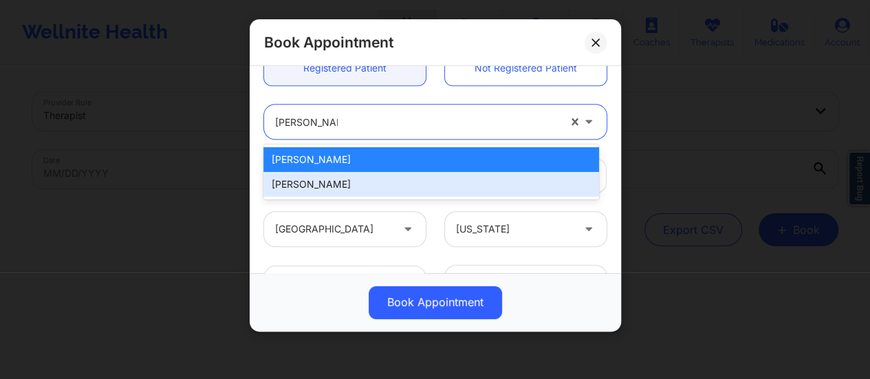
click at [337, 176] on div "[PERSON_NAME]" at bounding box center [431, 184] width 336 height 25
type input "[EMAIL_ADDRESS][DOMAIN_NAME]"
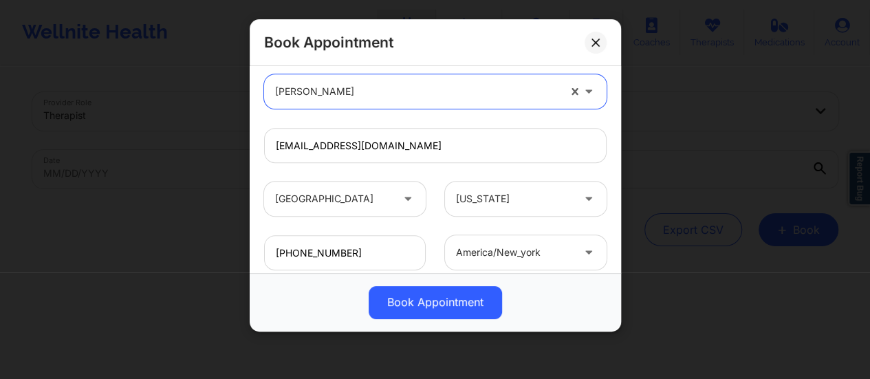
scroll to position [421, 0]
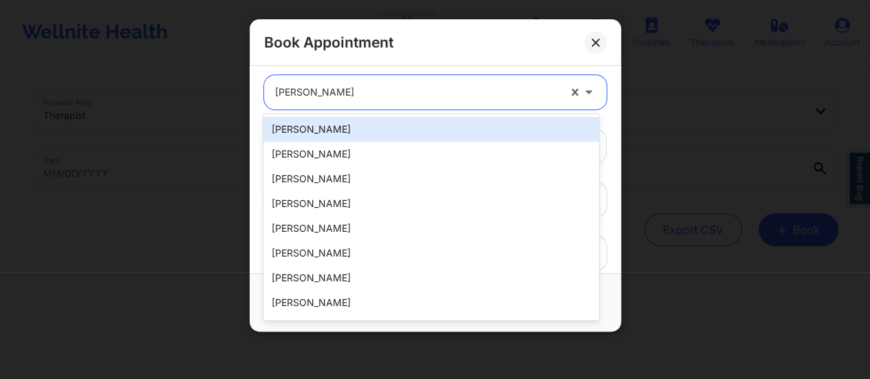
click at [371, 82] on div "[PERSON_NAME]" at bounding box center [416, 92] width 283 height 34
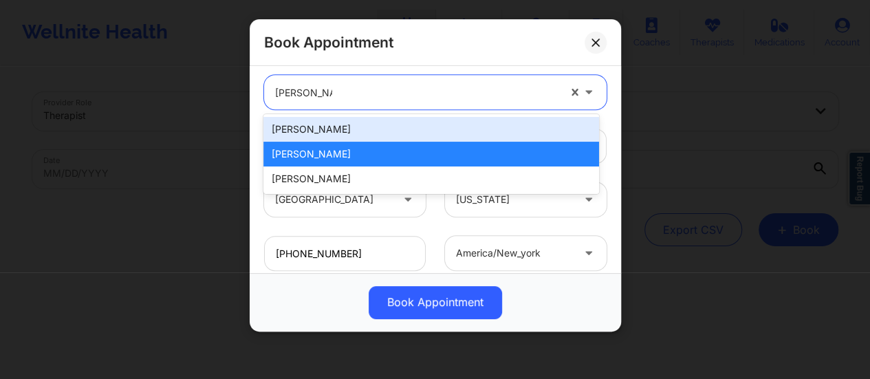
type input "[PERSON_NAME]"
click at [327, 124] on div "[PERSON_NAME]" at bounding box center [431, 129] width 336 height 25
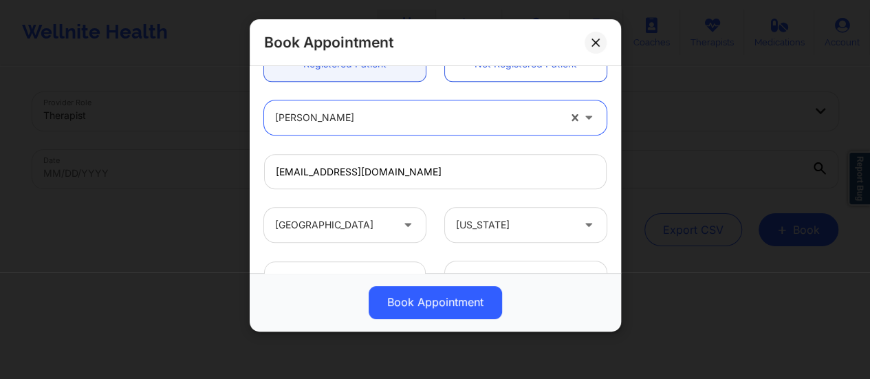
scroll to position [391, 0]
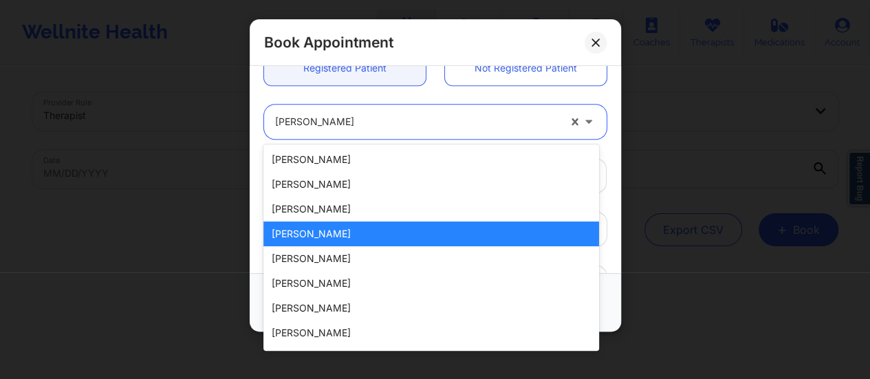
click at [329, 124] on div at bounding box center [416, 122] width 283 height 17
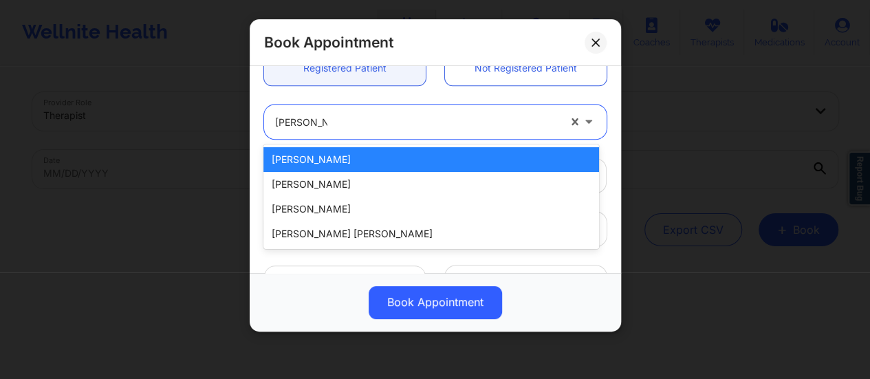
type input "[PERSON_NAME]"
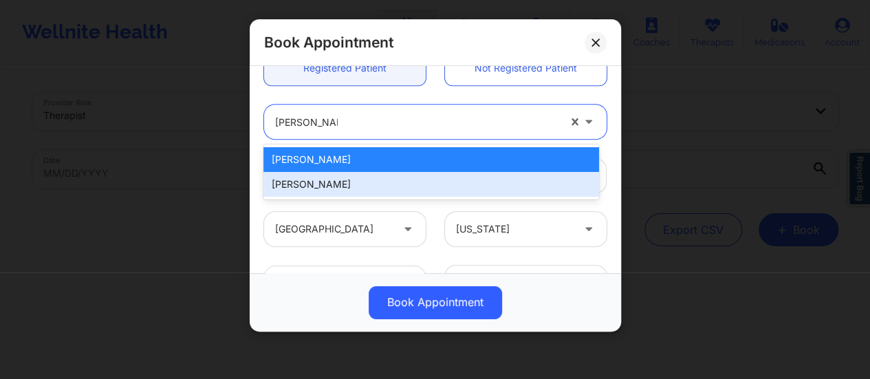
click at [306, 180] on div "[PERSON_NAME]" at bounding box center [431, 184] width 336 height 25
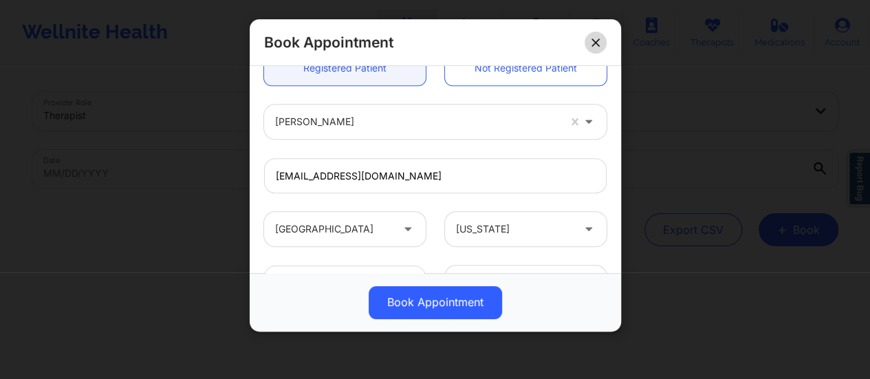
click at [590, 37] on button at bounding box center [595, 43] width 22 height 22
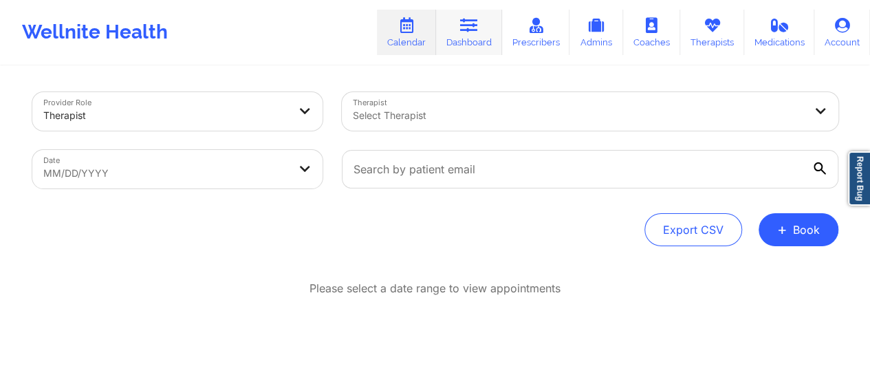
click at [488, 25] on link "Dashboard" at bounding box center [469, 32] width 66 height 45
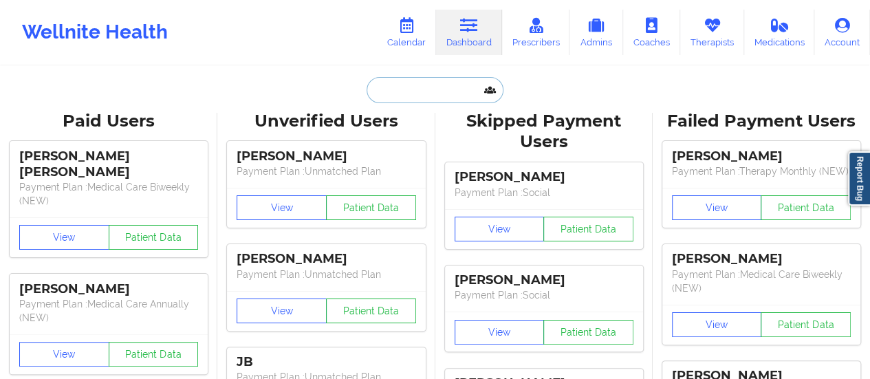
click at [422, 98] on input "text" at bounding box center [435, 90] width 136 height 26
paste input "[EMAIL_ADDRESS][DOMAIN_NAME]"
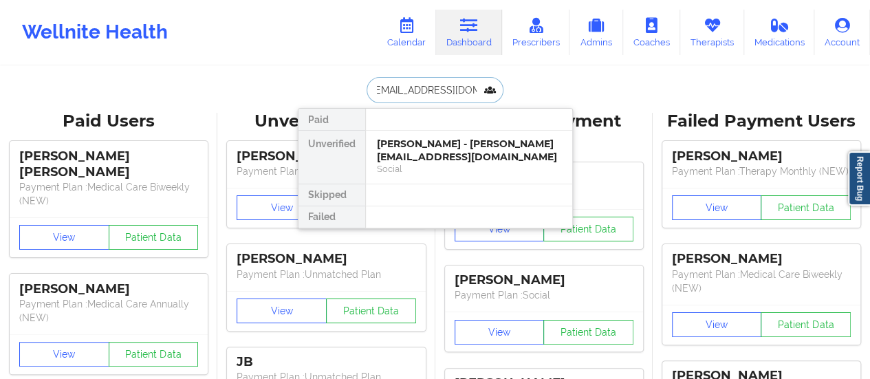
drag, startPoint x: 431, startPoint y: 91, endPoint x: 463, endPoint y: 89, distance: 31.7
click at [463, 89] on input "[EMAIL_ADDRESS][DOMAIN_NAME]" at bounding box center [435, 90] width 136 height 26
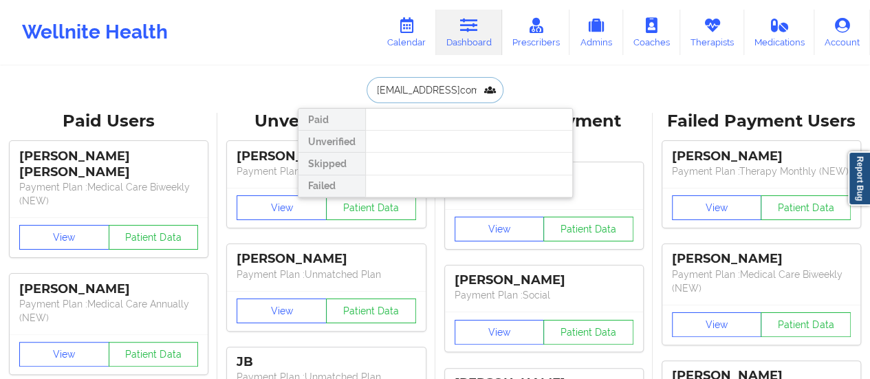
type input "[EMAIL_ADDRESS][DOMAIN_NAME]"
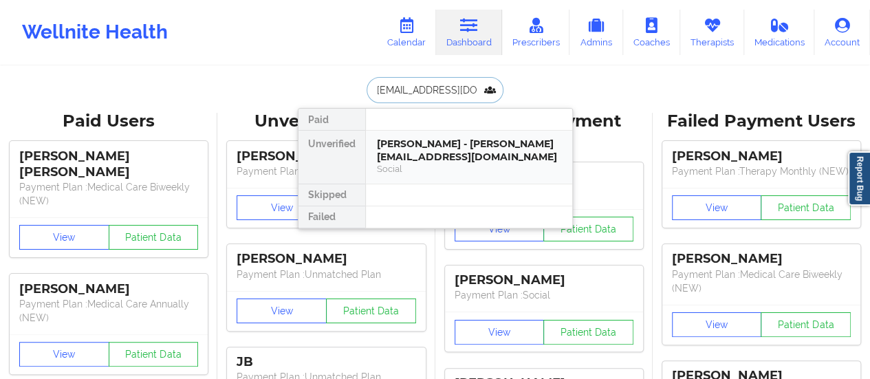
click at [463, 159] on div "[PERSON_NAME] - [PERSON_NAME][EMAIL_ADDRESS][DOMAIN_NAME]" at bounding box center [469, 150] width 184 height 25
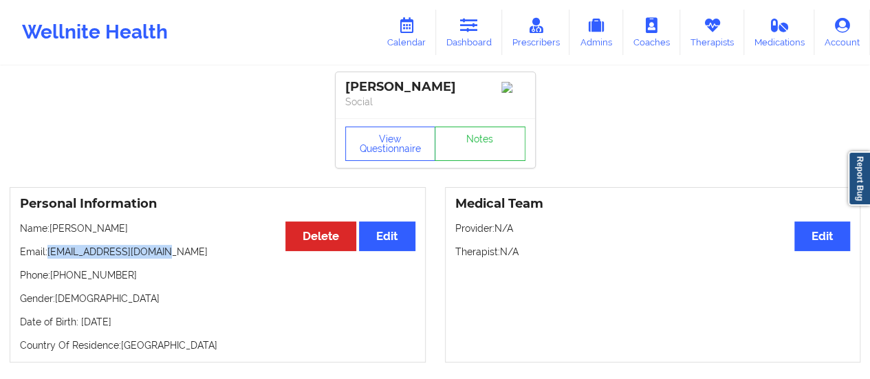
drag, startPoint x: 48, startPoint y: 255, endPoint x: 176, endPoint y: 245, distance: 128.3
click at [176, 245] on div "Personal Information Edit Delete Name: [PERSON_NAME] Email: [EMAIL_ADDRESS][DOM…" at bounding box center [218, 274] width 416 height 175
copy p "[EMAIL_ADDRESS][DOMAIN_NAME]"
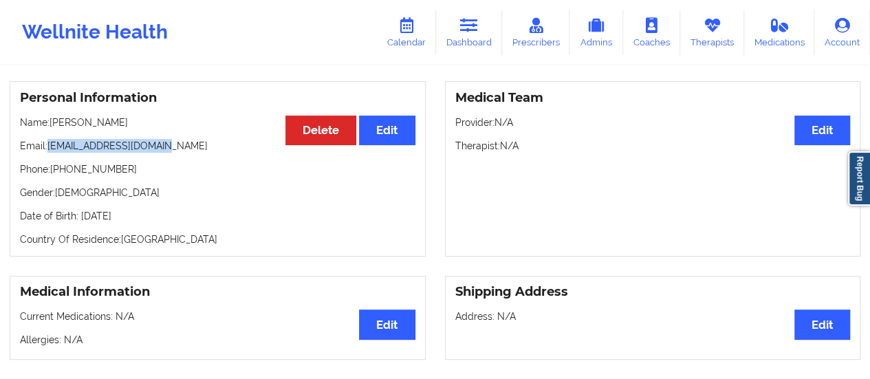
scroll to position [96, 0]
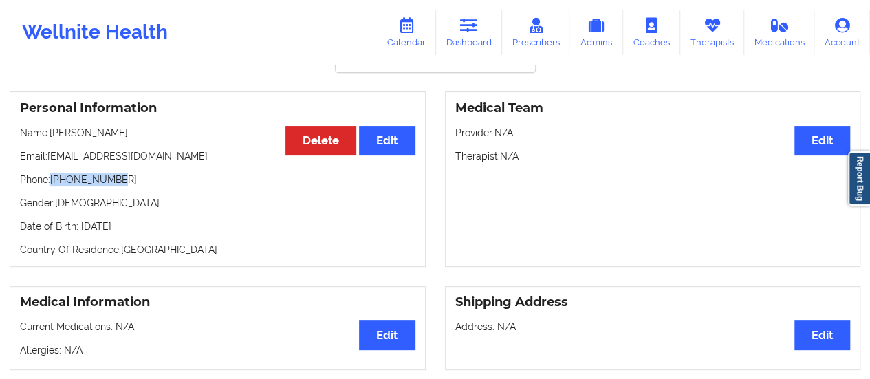
drag, startPoint x: 118, startPoint y: 186, endPoint x: 54, endPoint y: 177, distance: 65.3
click at [54, 177] on p "Phone: [PHONE_NUMBER]" at bounding box center [217, 180] width 395 height 14
copy p "[PHONE_NUMBER]"
click at [52, 137] on p "Name: [PERSON_NAME]" at bounding box center [217, 133] width 395 height 14
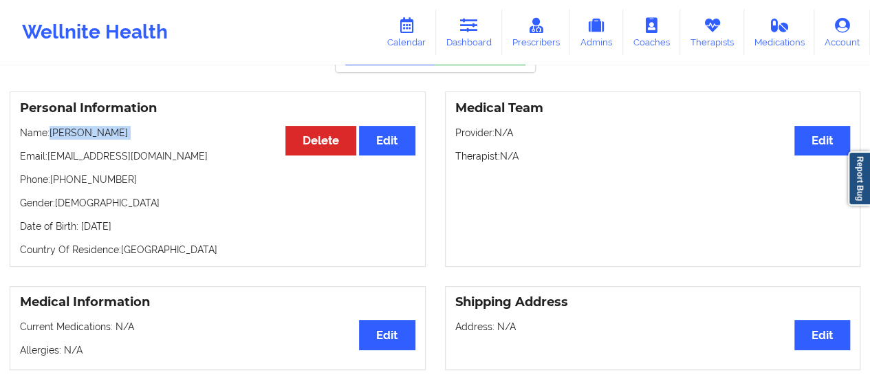
drag, startPoint x: 52, startPoint y: 137, endPoint x: 157, endPoint y: 135, distance: 105.2
click at [157, 135] on p "Name: [PERSON_NAME]" at bounding box center [217, 133] width 395 height 14
copy p "[PERSON_NAME]"
click at [399, 31] on link "Calendar" at bounding box center [406, 32] width 59 height 45
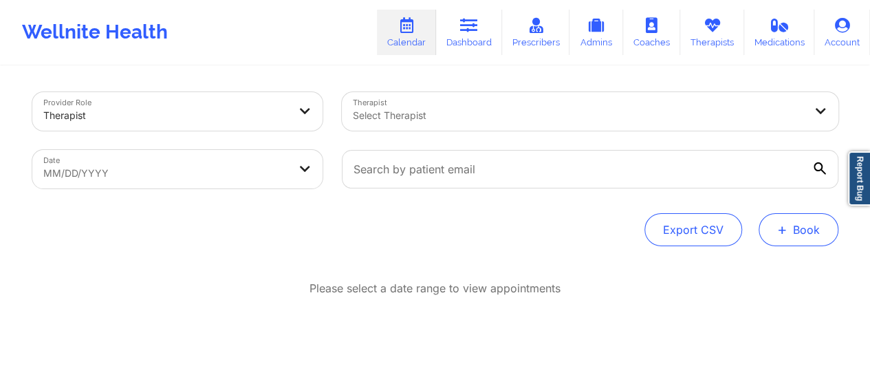
click at [798, 221] on button "+ Book" at bounding box center [798, 229] width 80 height 33
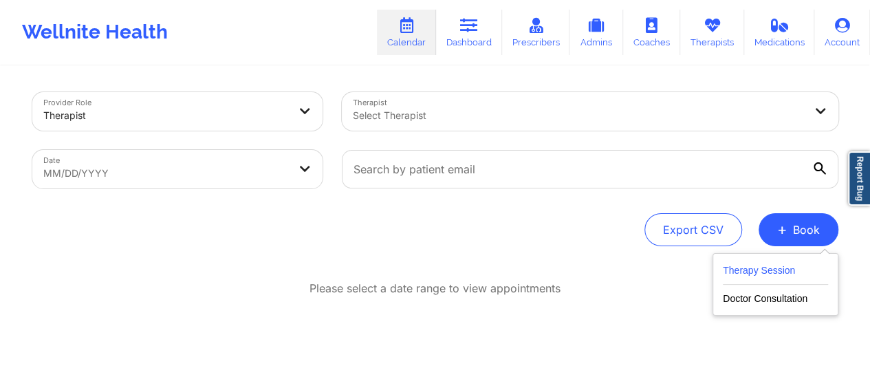
click at [747, 272] on button "Therapy Session" at bounding box center [775, 273] width 105 height 23
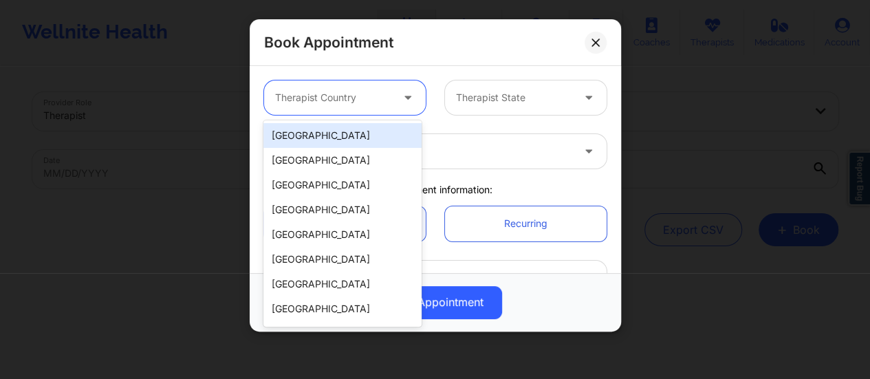
click at [401, 104] on div at bounding box center [409, 97] width 17 height 17
click at [342, 140] on div "[GEOGRAPHIC_DATA]" at bounding box center [342, 135] width 158 height 25
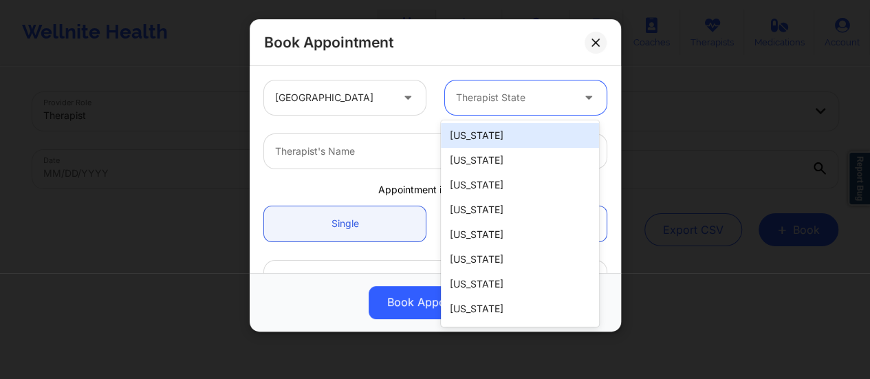
click at [538, 86] on div "Therapist State" at bounding box center [509, 97] width 129 height 34
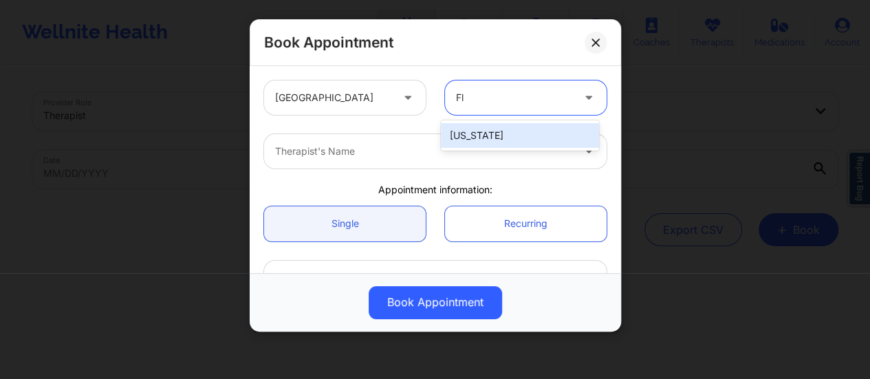
type input "Flo"
click at [534, 141] on div "[US_STATE]" at bounding box center [520, 135] width 158 height 25
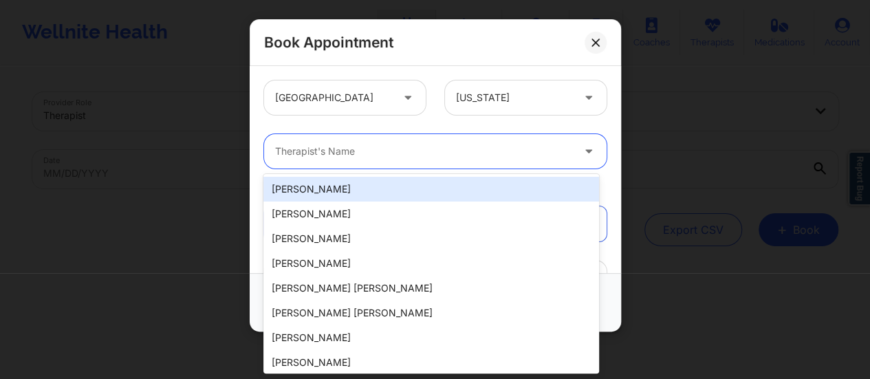
click at [404, 152] on div at bounding box center [423, 151] width 297 height 17
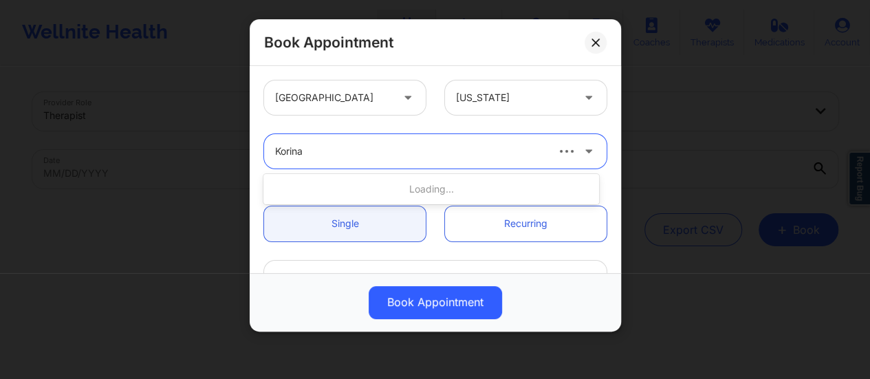
type input "Korina"
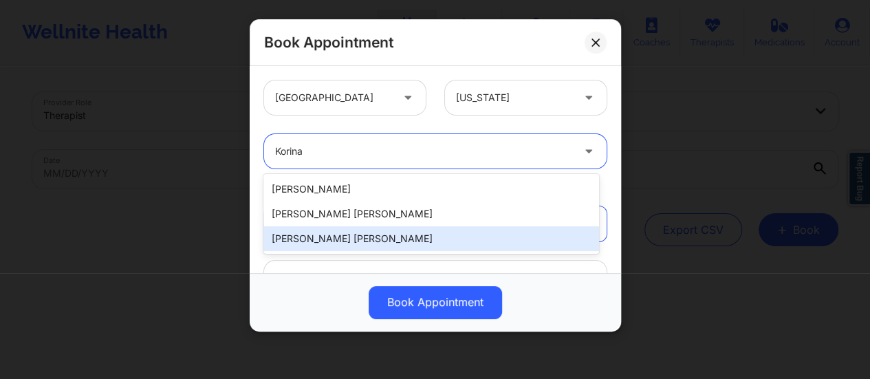
click at [338, 245] on div "[PERSON_NAME] [PERSON_NAME]" at bounding box center [431, 238] width 336 height 25
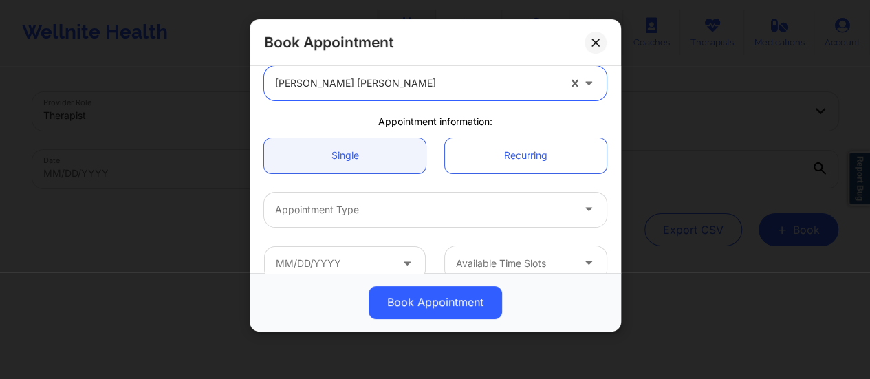
scroll to position [69, 0]
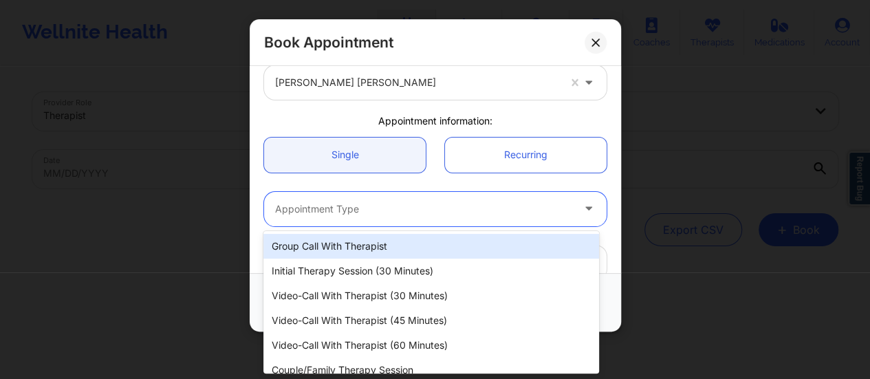
click at [364, 204] on div at bounding box center [423, 209] width 297 height 17
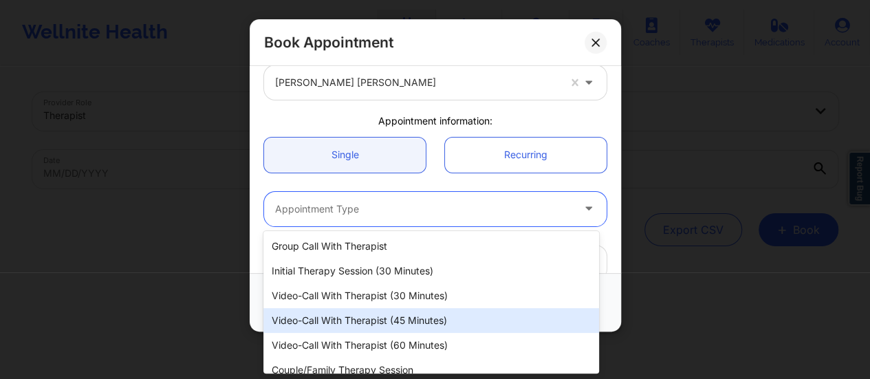
scroll to position [36, 0]
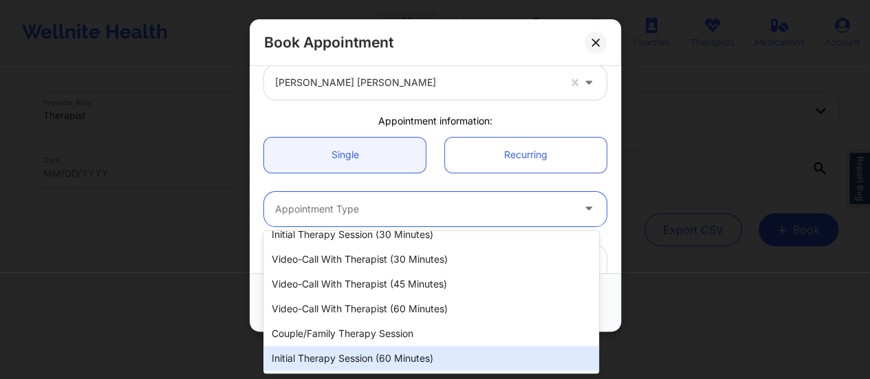
click at [355, 363] on div "Initial Therapy Session (60 minutes)" at bounding box center [431, 358] width 336 height 25
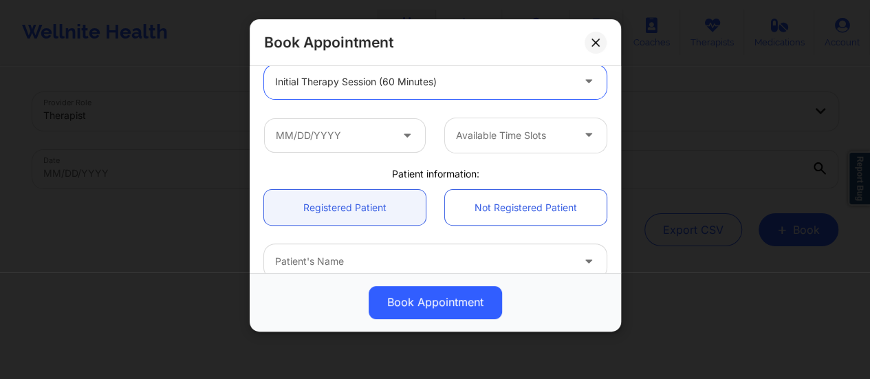
scroll to position [201, 0]
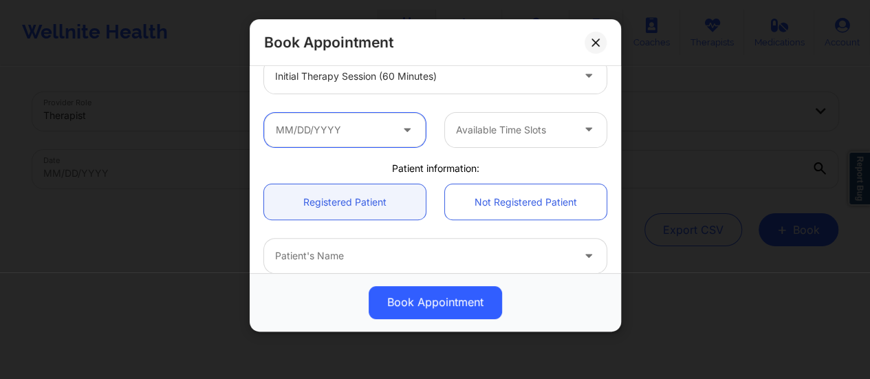
click at [386, 124] on input "text" at bounding box center [345, 130] width 162 height 34
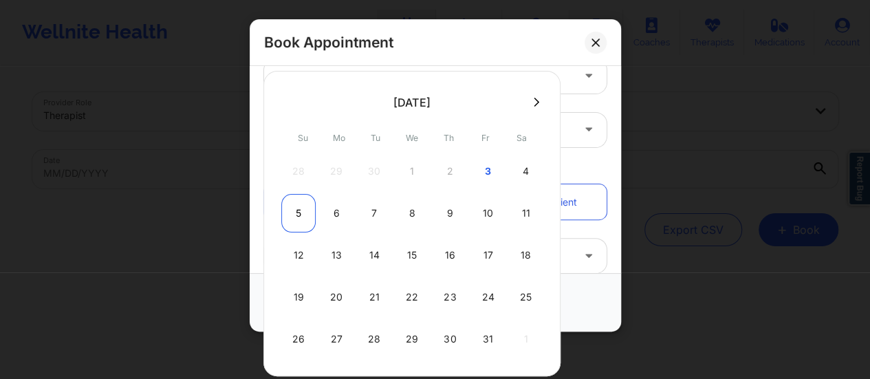
click at [294, 212] on div "5" at bounding box center [298, 213] width 34 height 39
type input "[DATE]"
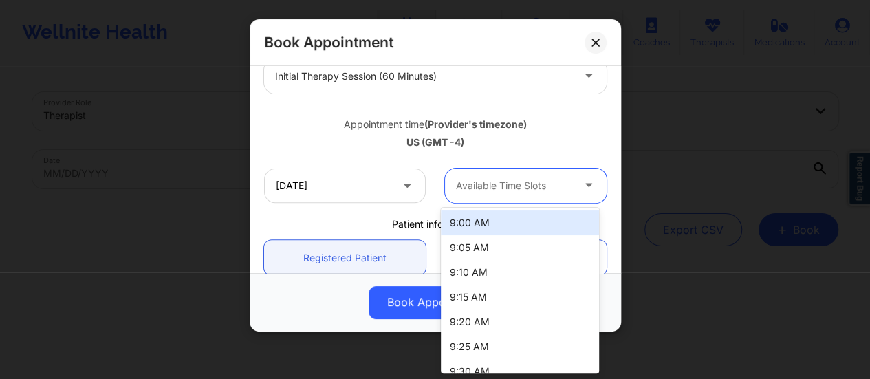
click at [553, 189] on div at bounding box center [514, 185] width 116 height 17
click at [506, 219] on div "9:00 AM" at bounding box center [520, 222] width 158 height 25
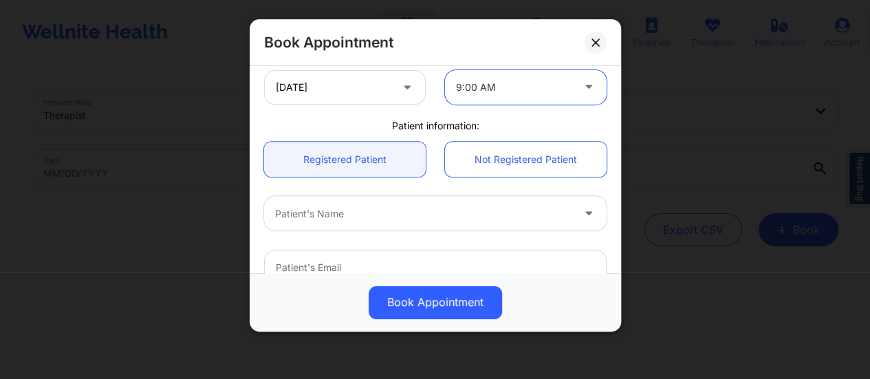
scroll to position [307, 0]
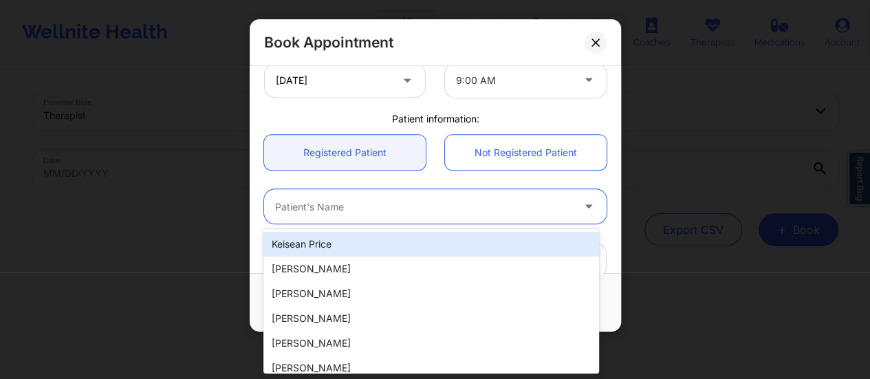
click at [378, 199] on div at bounding box center [423, 207] width 297 height 17
paste input "[PERSON_NAME]"
type input "[PERSON_NAME]"
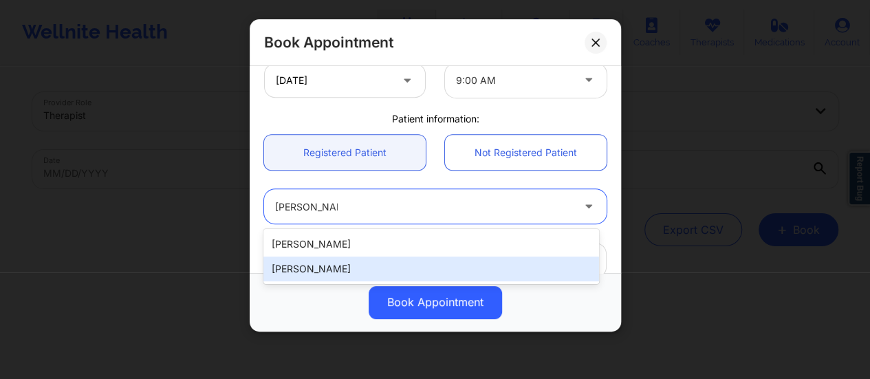
click at [335, 263] on div "[PERSON_NAME]" at bounding box center [431, 268] width 336 height 25
type input "[EMAIL_ADDRESS][DOMAIN_NAME]"
type input "[PHONE_NUMBER]"
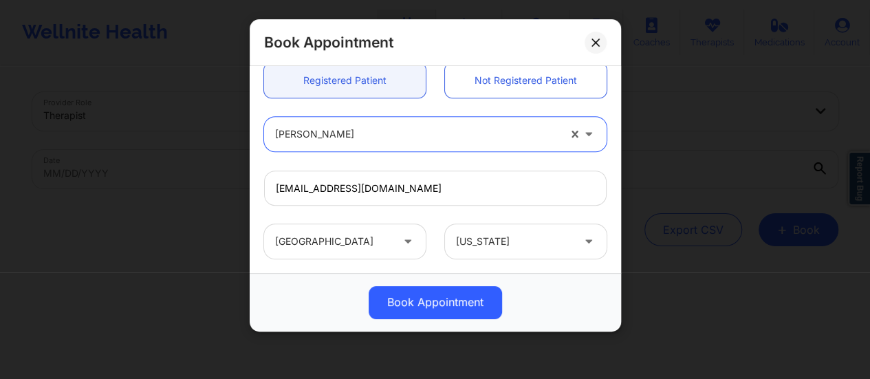
scroll to position [367, 0]
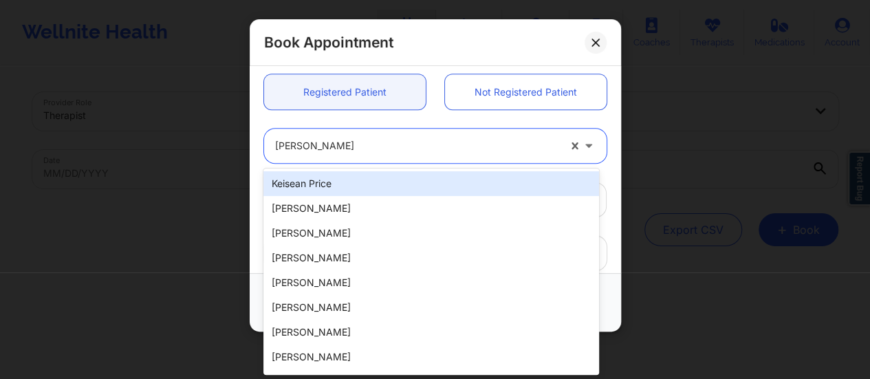
click at [358, 149] on div at bounding box center [416, 146] width 283 height 17
paste input "[PERSON_NAME]"
type input "[PERSON_NAME]"
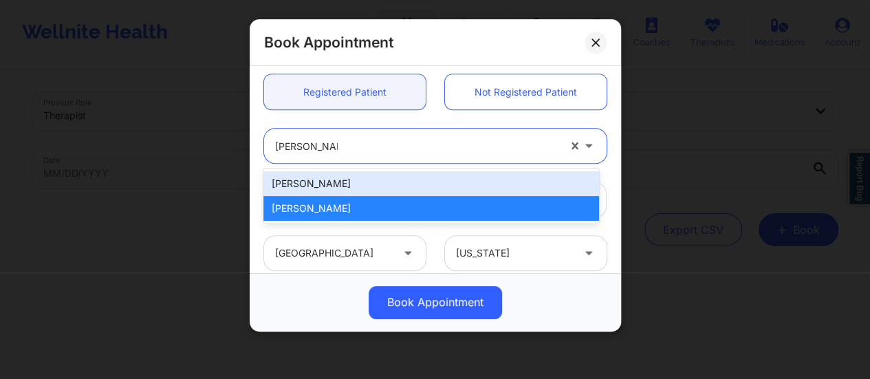
click at [314, 184] on div "[PERSON_NAME]" at bounding box center [431, 183] width 336 height 25
type input "[EMAIL_ADDRESS][DOMAIN_NAME]"
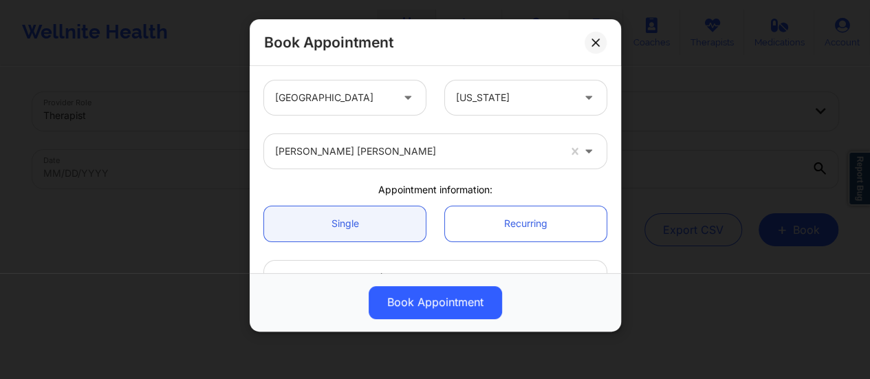
scroll to position [506, 0]
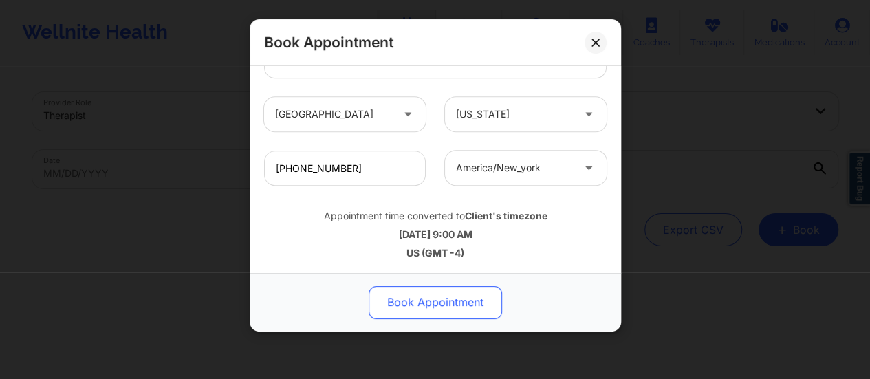
click at [457, 292] on button "Book Appointment" at bounding box center [435, 302] width 133 height 33
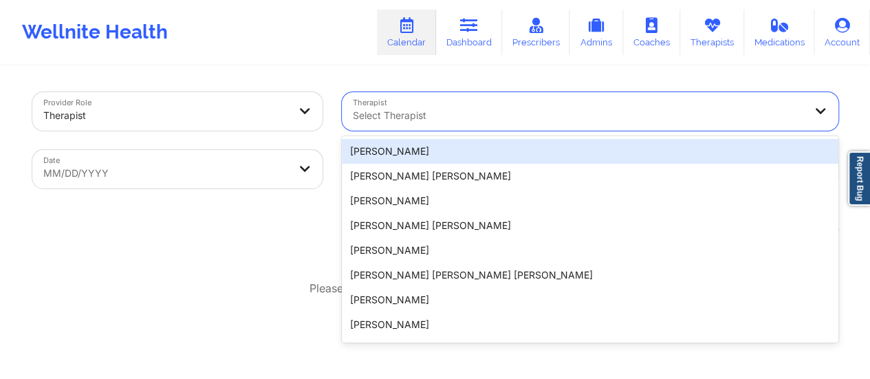
click at [428, 117] on div at bounding box center [578, 115] width 451 height 17
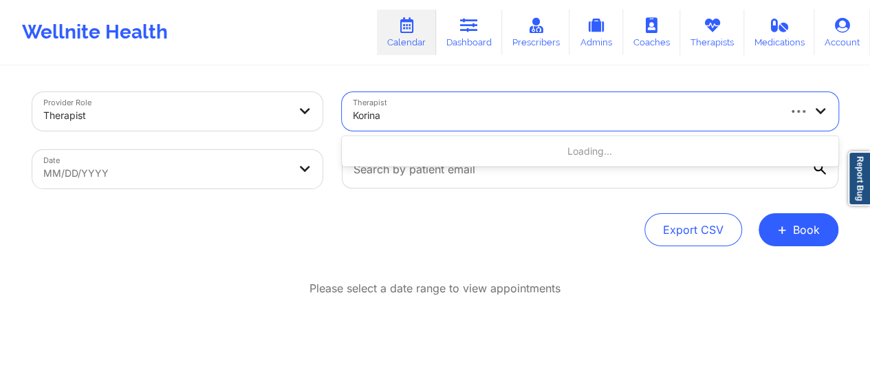
type input "Korina"
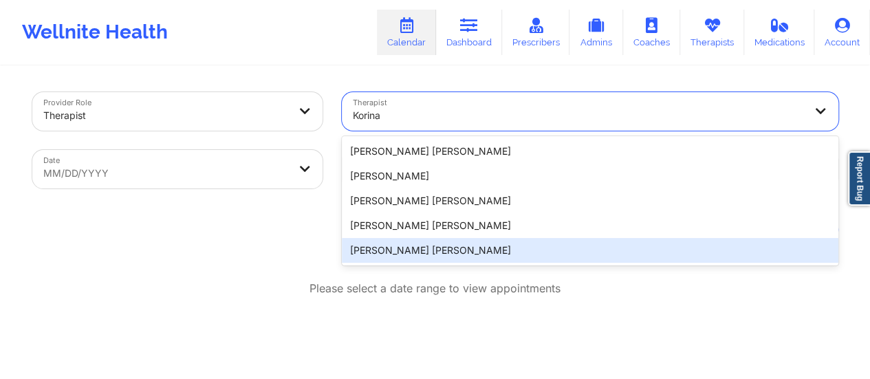
click at [435, 248] on div "[PERSON_NAME] [PERSON_NAME]" at bounding box center [590, 250] width 496 height 25
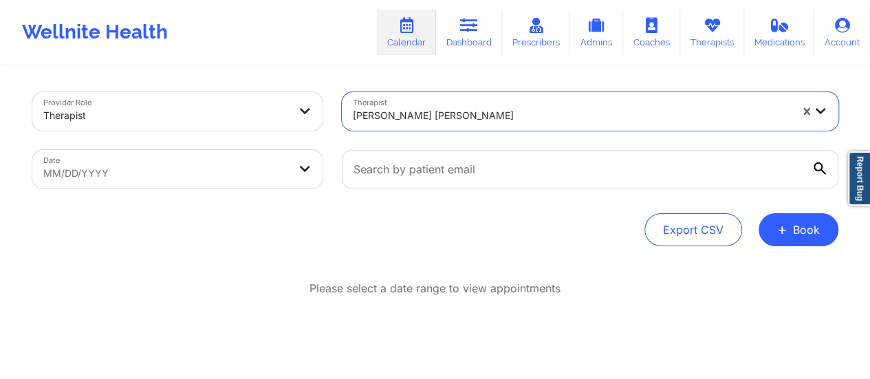
select select "2025-8"
select select "2025-9"
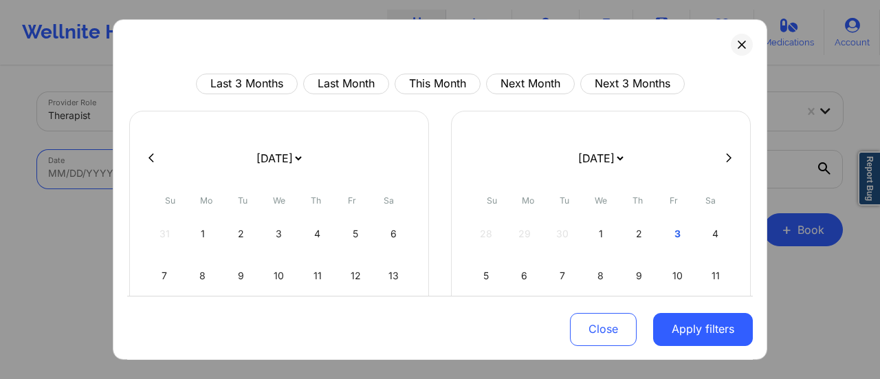
click at [254, 167] on body "Wellnite Health Calendar Dashboard Prescribers Admins Coaches Therapists Medica…" at bounding box center [440, 189] width 880 height 379
click at [295, 148] on select "[DATE] [DATE] [DATE] [DATE] [DATE] [DATE] [DATE] [DATE] [DATE] [DATE] [DATE] [D…" at bounding box center [279, 158] width 50 height 39
select select "2025-9"
select select "2025-10"
click at [157, 270] on div "5" at bounding box center [164, 275] width 35 height 39
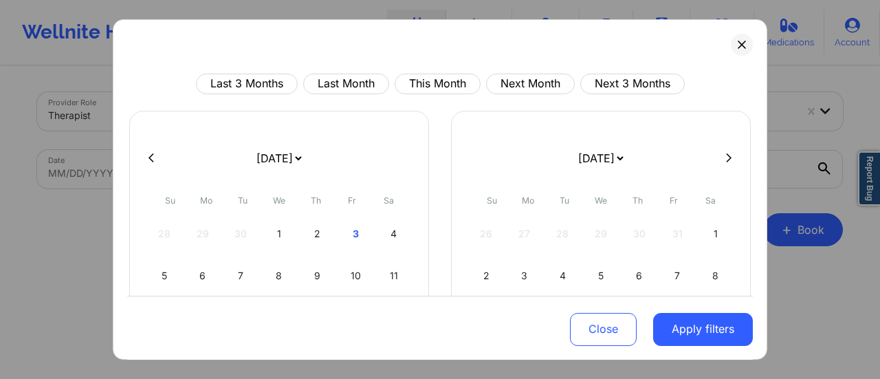
select select "2025-9"
select select "2025-10"
click at [626, 153] on select "[DATE] [DATE] [DATE] [DATE] [DATE] [DATE] [DATE] [DATE] [DATE] [DATE] [DATE] [D…" at bounding box center [601, 158] width 50 height 39
select select "2025-9"
select select "2025-10"
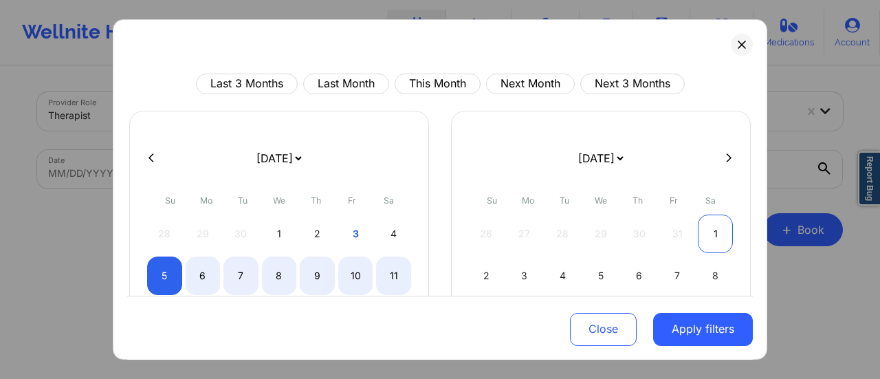
click at [711, 236] on div "1" at bounding box center [715, 234] width 35 height 39
select select "2025-9"
select select "2025-10"
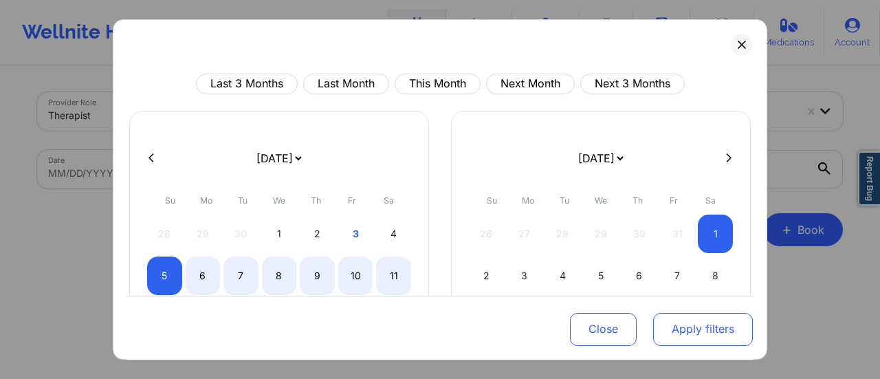
click at [722, 334] on button "Apply filters" at bounding box center [703, 328] width 100 height 33
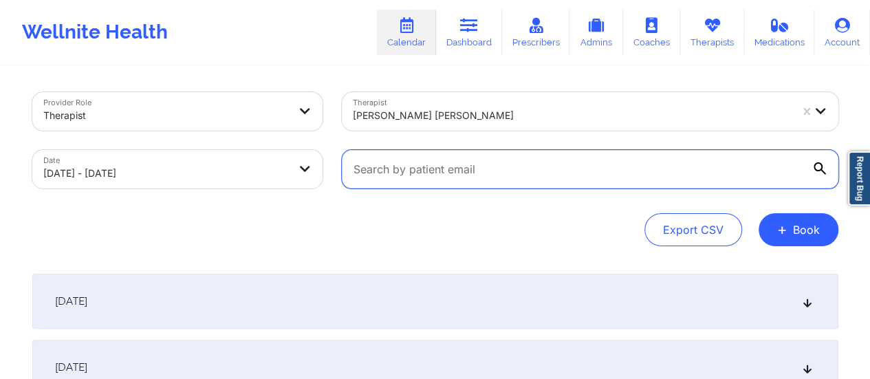
click at [576, 164] on input "text" at bounding box center [590, 169] width 496 height 39
paste input "[EMAIL_ADDRESS][DOMAIN_NAME]"
type input "[EMAIL_ADDRESS][DOMAIN_NAME]"
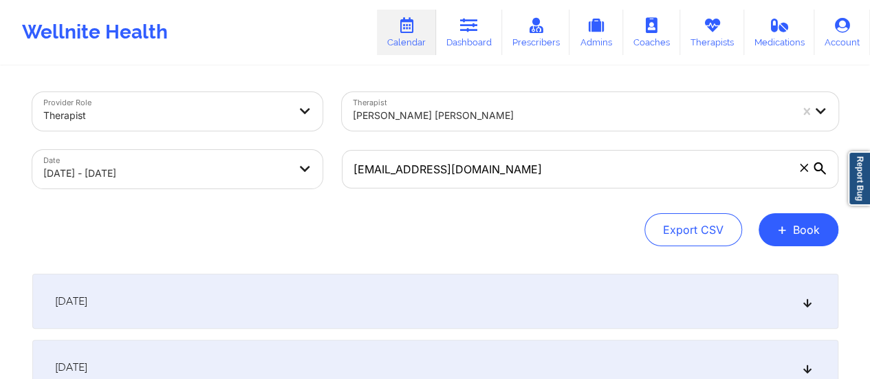
click at [438, 291] on div "[DATE]" at bounding box center [435, 301] width 806 height 55
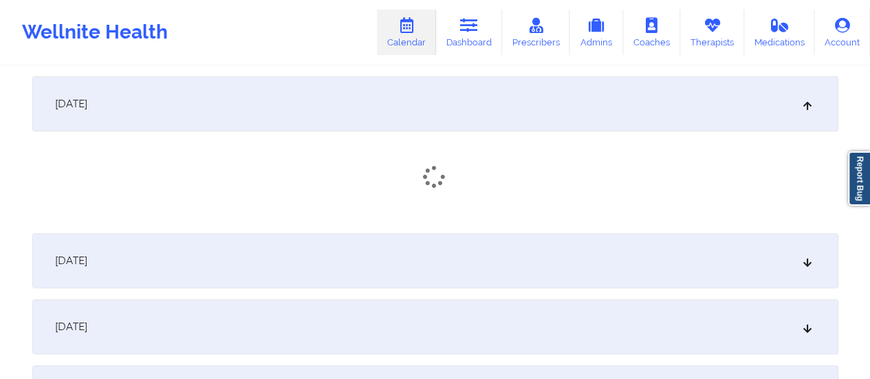
scroll to position [198, 0]
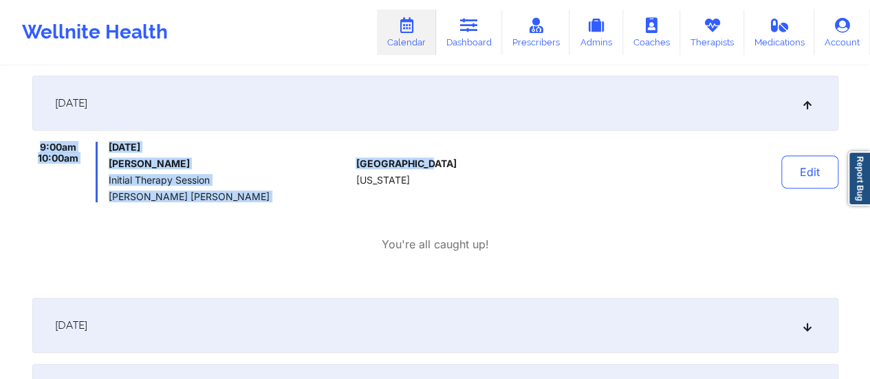
drag, startPoint x: 34, startPoint y: 140, endPoint x: 499, endPoint y: 201, distance: 468.8
click at [499, 201] on div "[DATE] 9:00am 10:00am [DATE] [PERSON_NAME] Initial Therapy Session [PERSON_NAME…" at bounding box center [435, 181] width 806 height 211
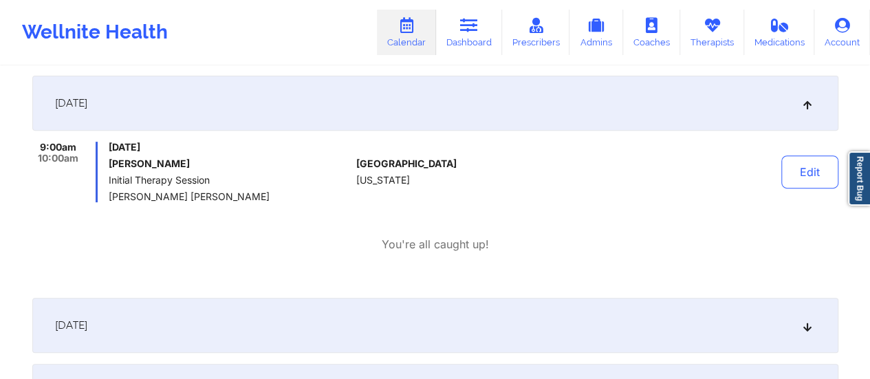
click at [52, 207] on div "9:00am 10:00am [DATE] [PERSON_NAME] Initial Therapy Session [PERSON_NAME] [PERS…" at bounding box center [435, 197] width 806 height 111
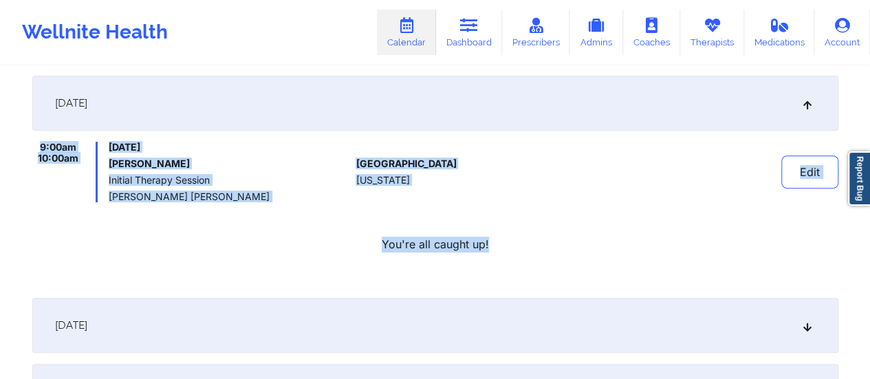
drag, startPoint x: 35, startPoint y: 144, endPoint x: 519, endPoint y: 211, distance: 488.8
click at [519, 211] on div "9:00am 10:00am [DATE] [PERSON_NAME] Initial Therapy Session [PERSON_NAME] [PERS…" at bounding box center [435, 197] width 806 height 111
click at [462, 35] on link "Dashboard" at bounding box center [469, 32] width 66 height 45
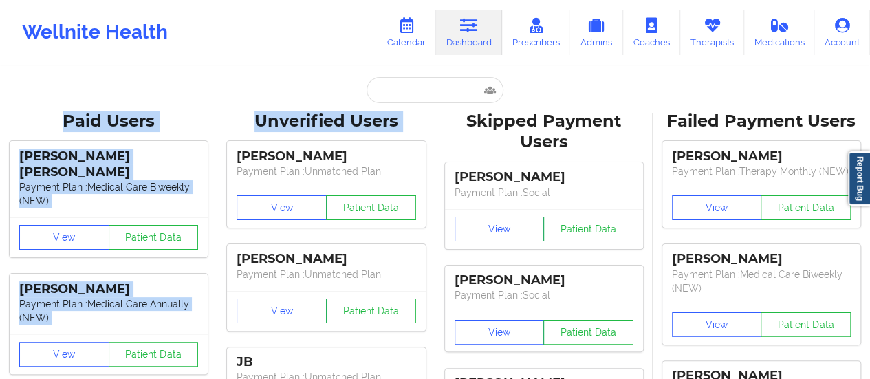
drag, startPoint x: 419, startPoint y: 102, endPoint x: 406, endPoint y: 90, distance: 18.5
click at [406, 90] on input "text" at bounding box center [435, 90] width 136 height 26
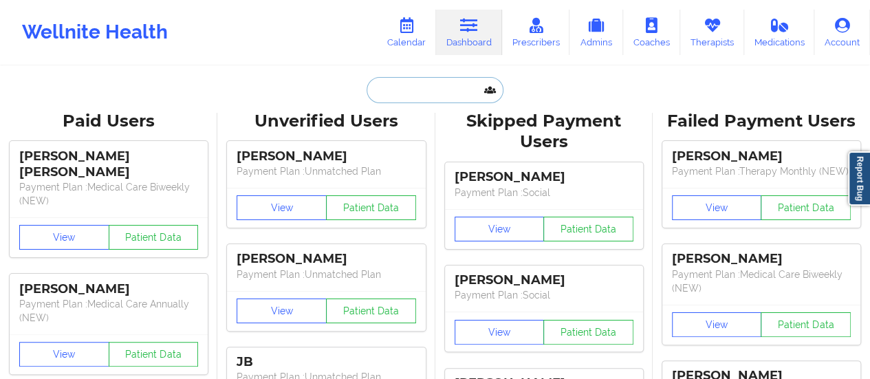
paste input "[PERSON_NAME]"
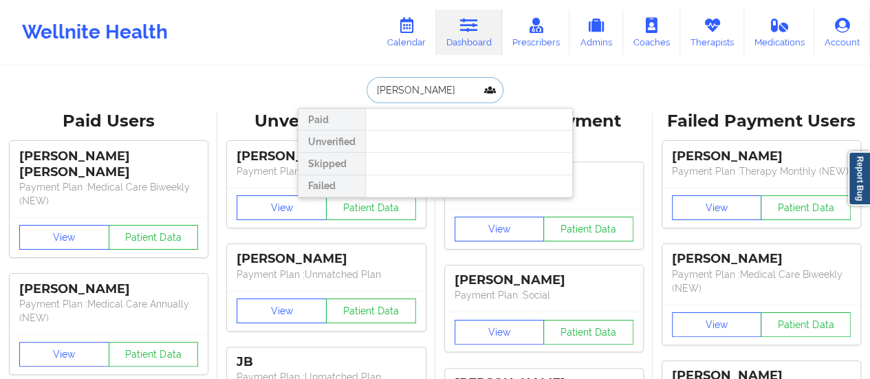
drag, startPoint x: 408, startPoint y: 86, endPoint x: 500, endPoint y: 90, distance: 91.5
click at [500, 90] on input "[PERSON_NAME]" at bounding box center [435, 90] width 136 height 26
type input "[PERSON_NAME]"
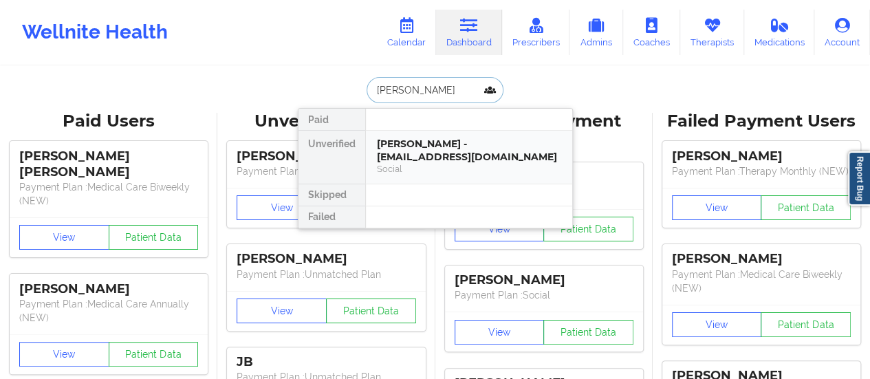
click at [406, 148] on div "[PERSON_NAME] - [EMAIL_ADDRESS][DOMAIN_NAME]" at bounding box center [469, 150] width 184 height 25
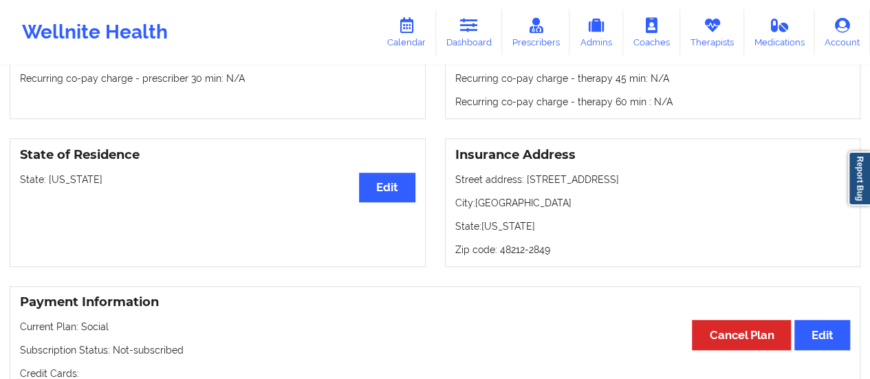
scroll to position [516, 0]
drag, startPoint x: 18, startPoint y: 184, endPoint x: 107, endPoint y: 183, distance: 89.4
click at [107, 183] on div "State of Residence Edit State: [US_STATE]" at bounding box center [218, 203] width 416 height 129
